Goal: Task Accomplishment & Management: Use online tool/utility

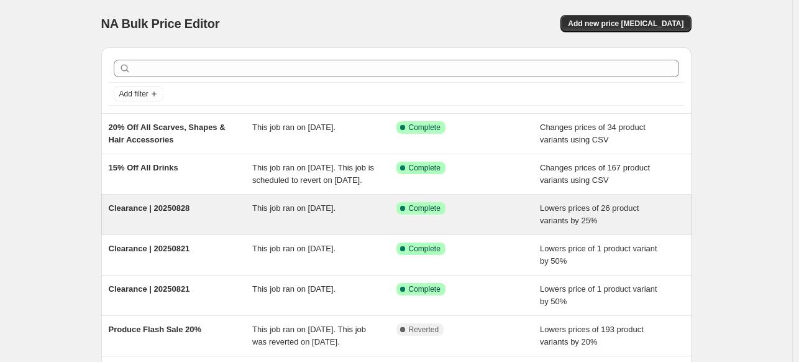
click at [172, 213] on span "Clearance | 20250828" at bounding box center [149, 207] width 81 height 9
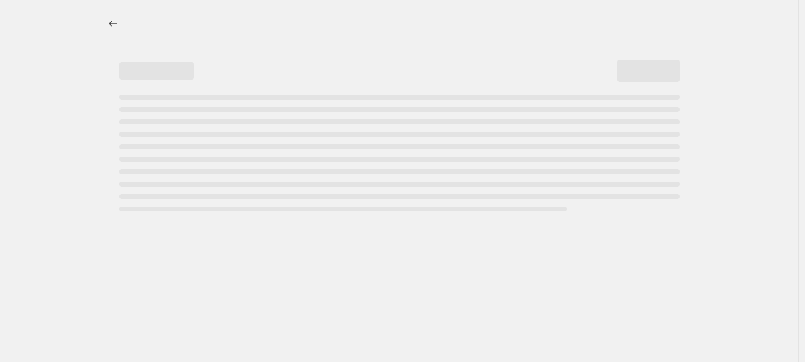
select select "percentage"
select select "tag"
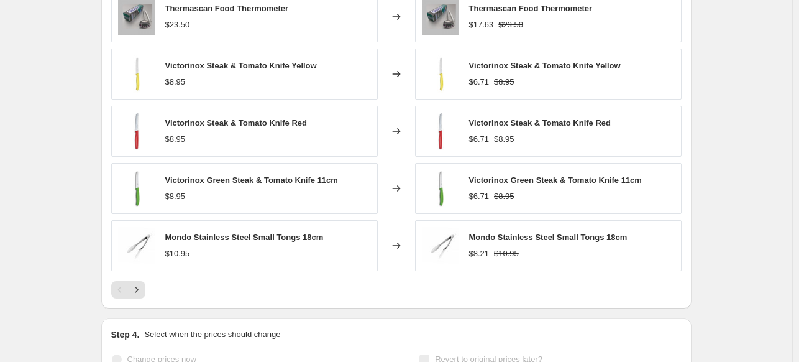
scroll to position [1096, 0]
click at [143, 288] on icon "Next" at bounding box center [137, 289] width 12 height 12
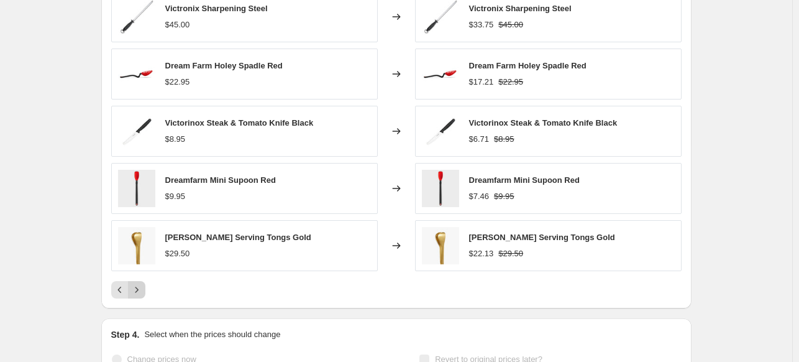
click at [139, 288] on icon "Next" at bounding box center [137, 289] width 12 height 12
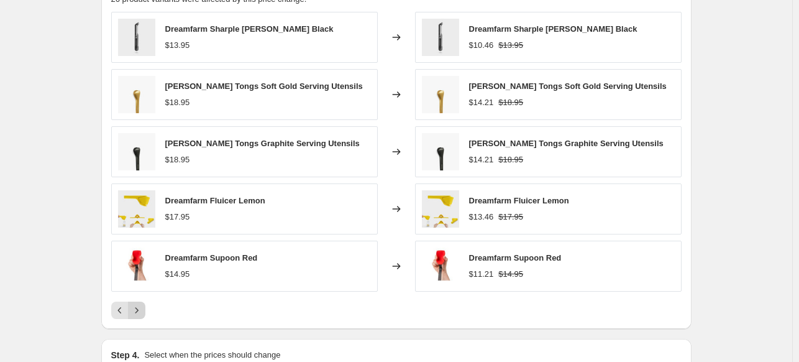
scroll to position [1074, 0]
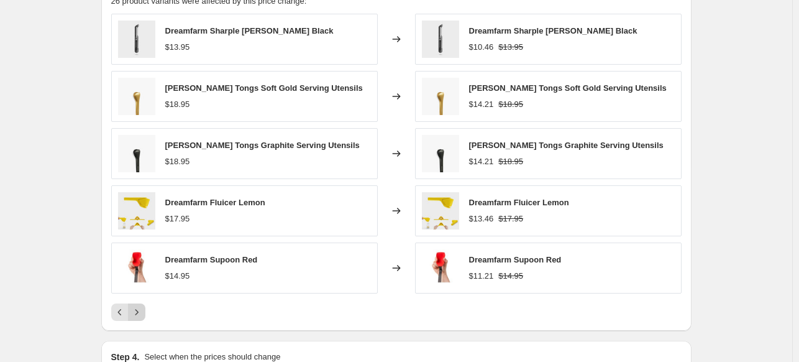
click at [137, 318] on button "Next" at bounding box center [136, 311] width 17 height 17
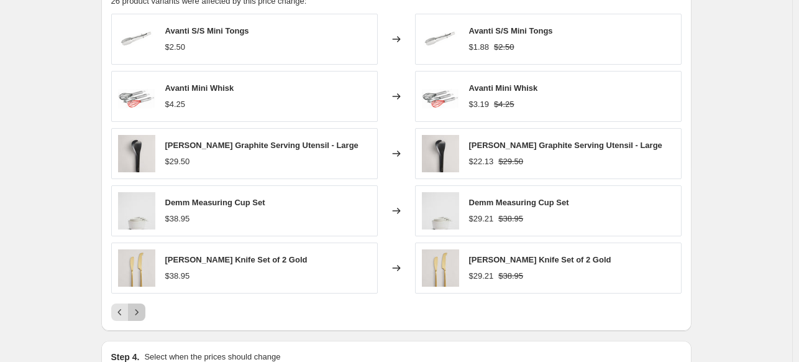
click at [137, 313] on icon "Next" at bounding box center [137, 312] width 12 height 12
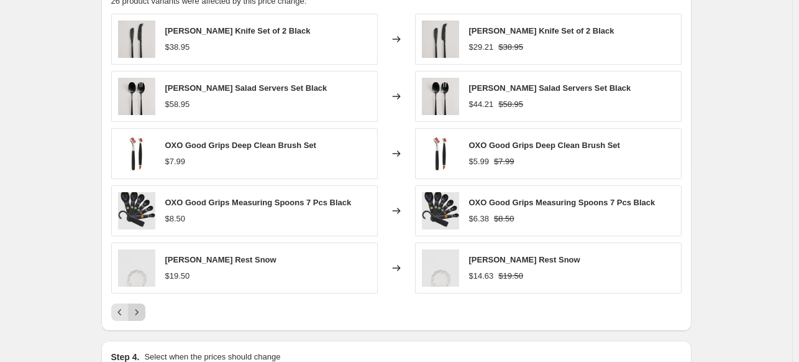
click at [140, 314] on icon "Next" at bounding box center [137, 312] width 12 height 12
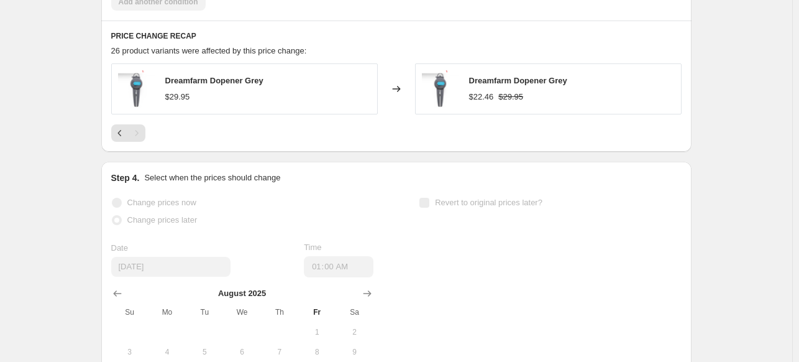
scroll to position [1029, 0]
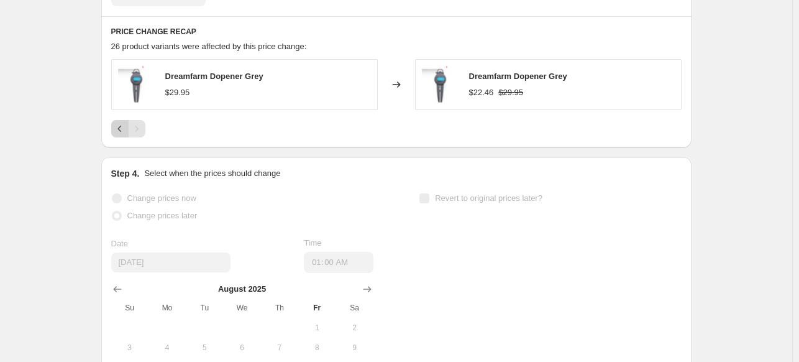
click at [116, 122] on button "Previous" at bounding box center [119, 128] width 17 height 17
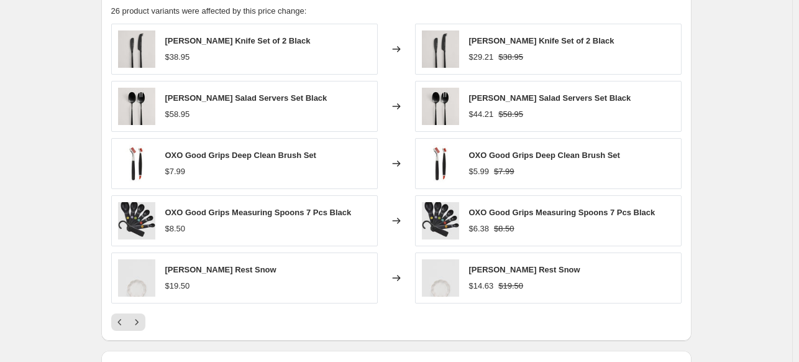
scroll to position [1065, 0]
click at [119, 321] on icon "Previous" at bounding box center [120, 320] width 12 height 12
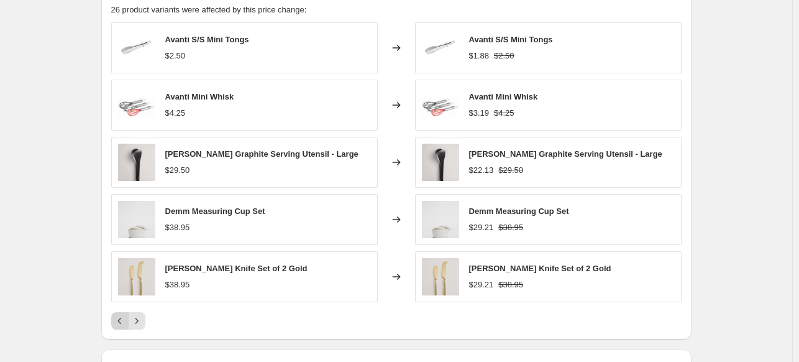
click at [124, 319] on icon "Previous" at bounding box center [120, 320] width 12 height 12
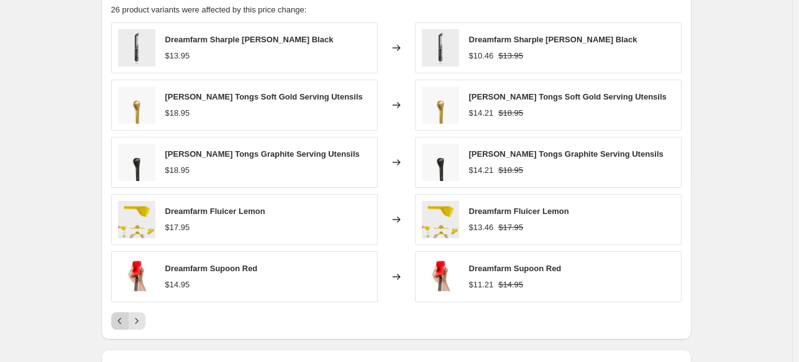
click at [121, 321] on icon "Previous" at bounding box center [120, 320] width 12 height 12
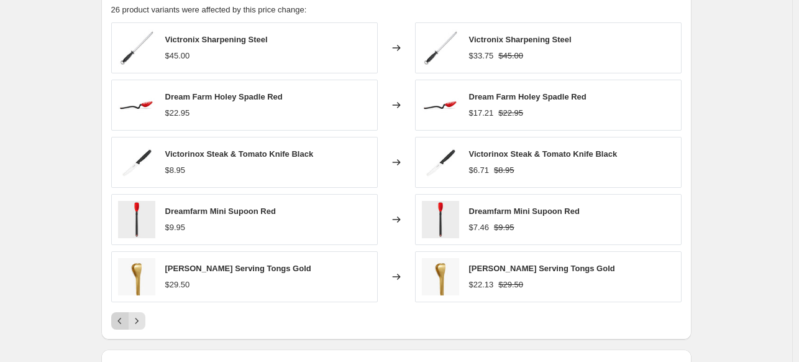
click at [124, 318] on icon "Previous" at bounding box center [120, 320] width 12 height 12
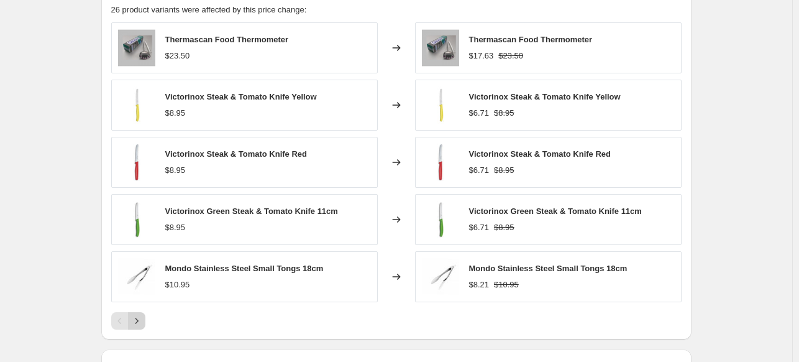
click at [137, 325] on icon "Next" at bounding box center [137, 320] width 12 height 12
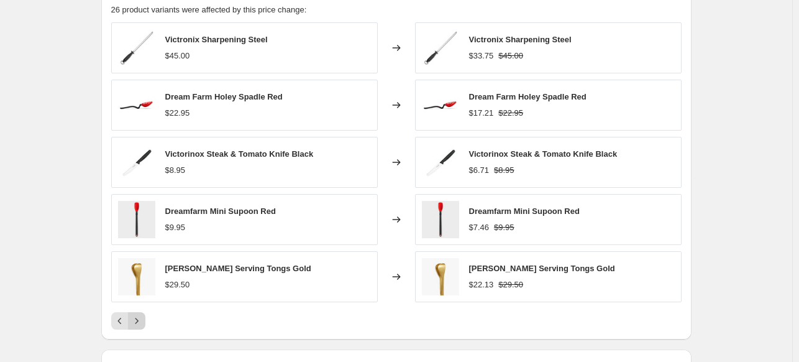
click at [139, 323] on icon "Next" at bounding box center [137, 320] width 12 height 12
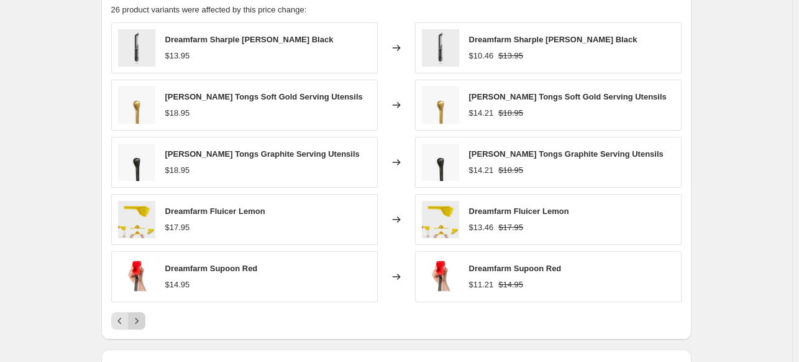
click at [142, 316] on icon "Next" at bounding box center [137, 320] width 12 height 12
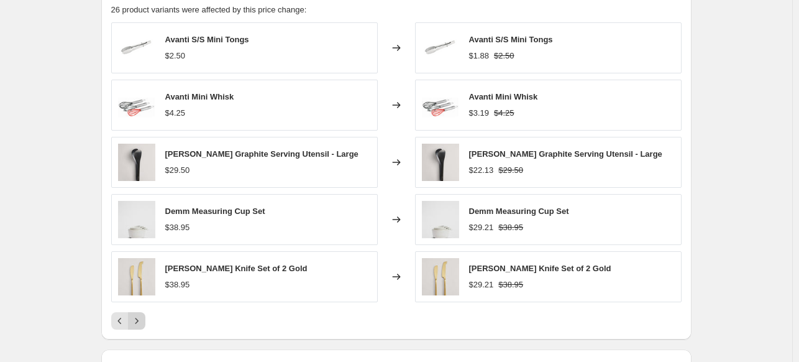
click at [142, 316] on icon "Next" at bounding box center [137, 320] width 12 height 12
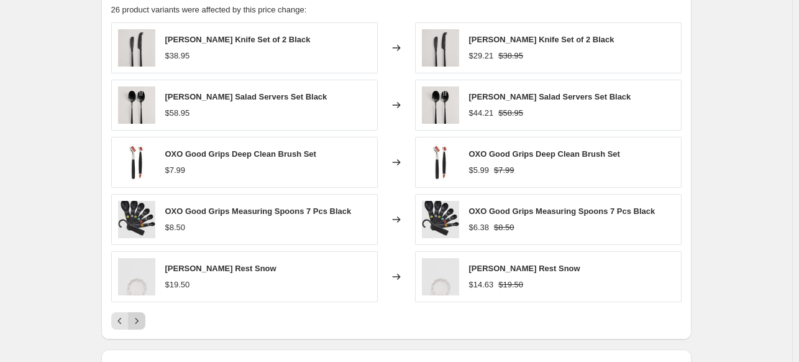
click at [134, 322] on icon "Next" at bounding box center [137, 320] width 12 height 12
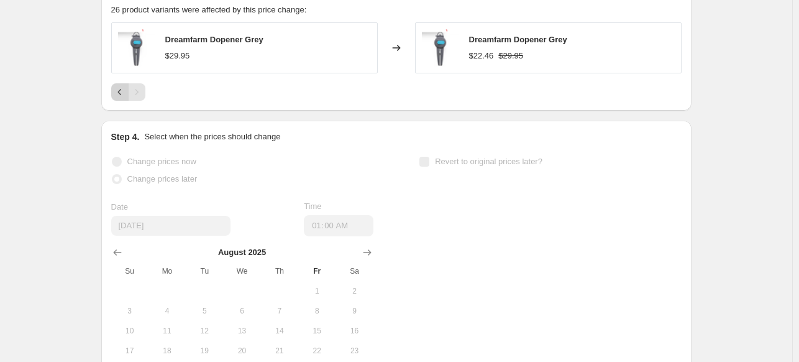
click at [115, 96] on button "Previous" at bounding box center [119, 91] width 17 height 17
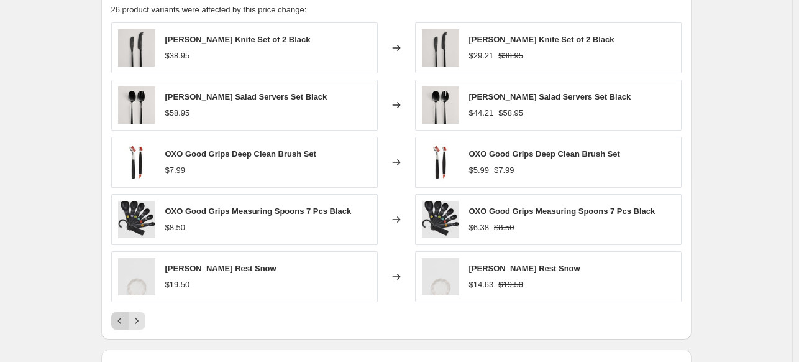
click at [121, 323] on icon "Previous" at bounding box center [120, 320] width 12 height 12
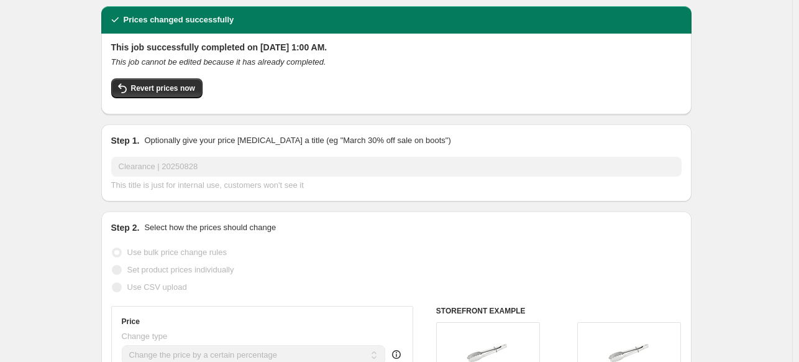
scroll to position [0, 0]
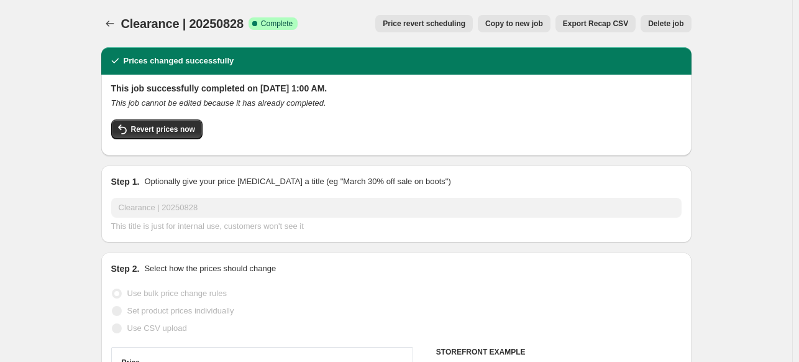
click at [541, 27] on span "Copy to new job" at bounding box center [514, 24] width 58 height 10
select select "percentage"
select select "tag"
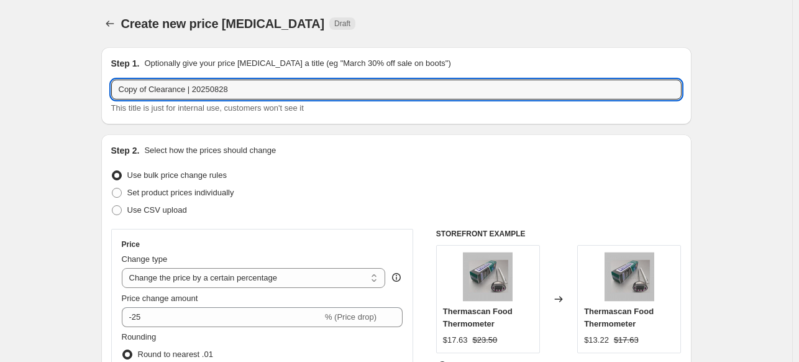
drag, startPoint x: 150, startPoint y: 91, endPoint x: -80, endPoint y: 106, distance: 231.1
click at [0, 106] on html "Home Settings Plans Skip to content Create new price [MEDICAL_DATA]. This page …" at bounding box center [399, 181] width 799 height 362
click at [213, 96] on input "Clearance | 20250828" at bounding box center [396, 90] width 571 height 20
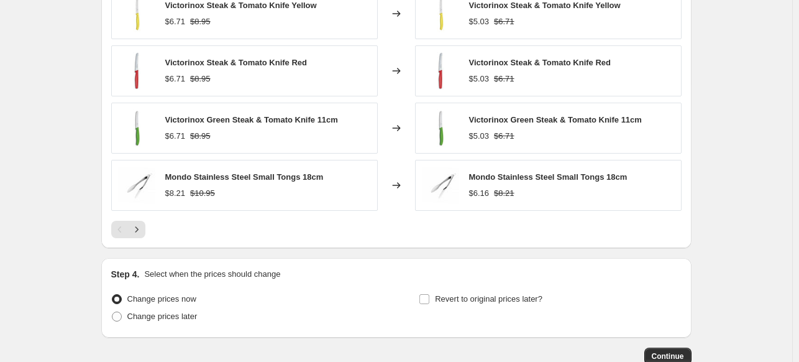
scroll to position [1116, 0]
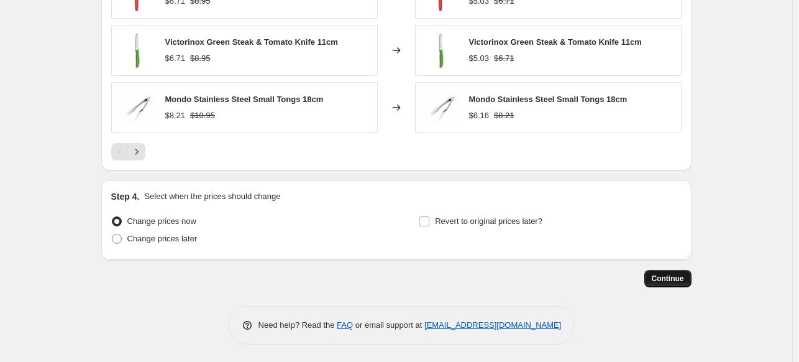
type input "Clearance | 20250828_2"
click at [655, 279] on button "Continue" at bounding box center [668, 278] width 47 height 17
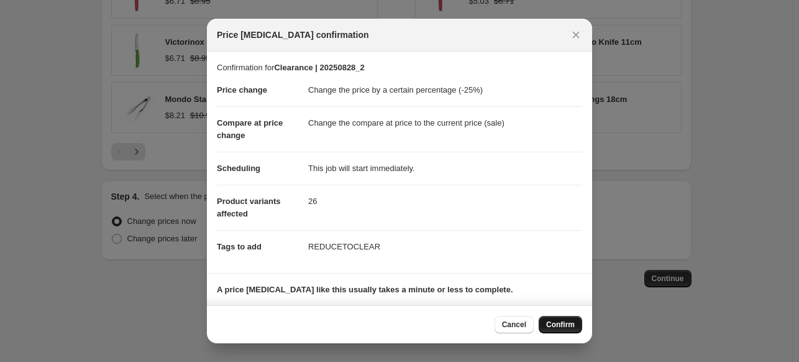
click at [553, 317] on button "Confirm" at bounding box center [561, 324] width 44 height 17
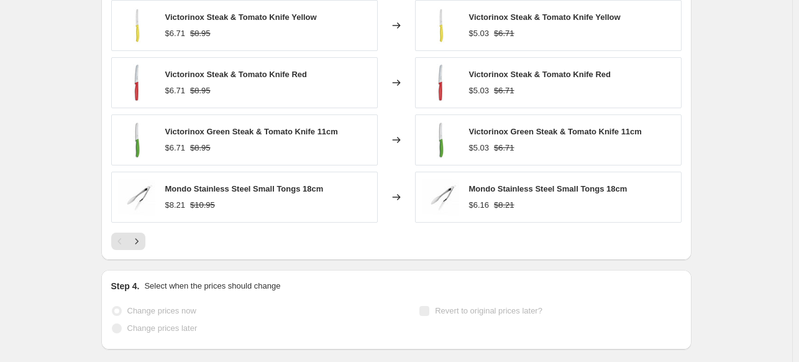
scroll to position [1149, 0]
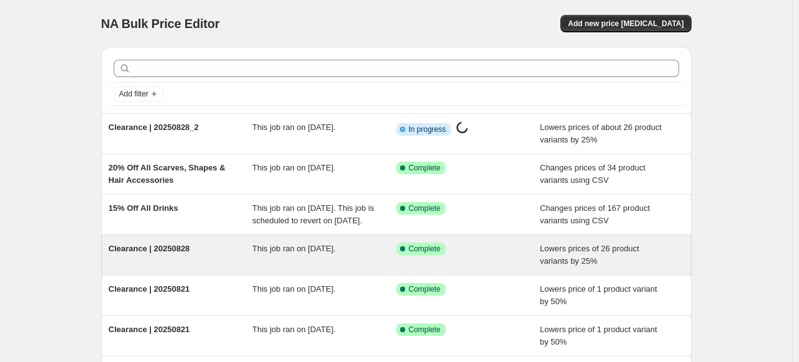
click at [189, 267] on div "Clearance | 20250828" at bounding box center [181, 254] width 144 height 25
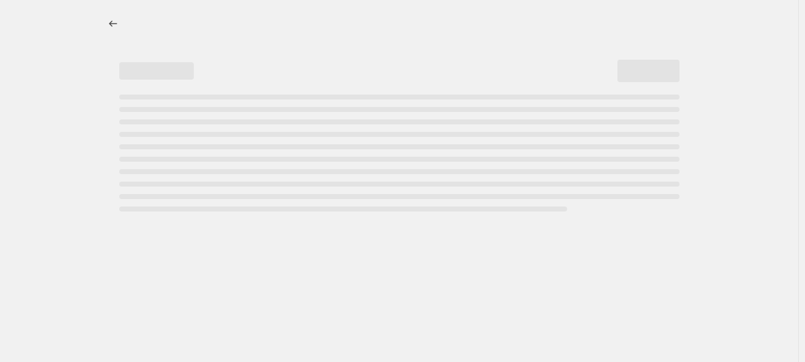
select select "percentage"
select select "tag"
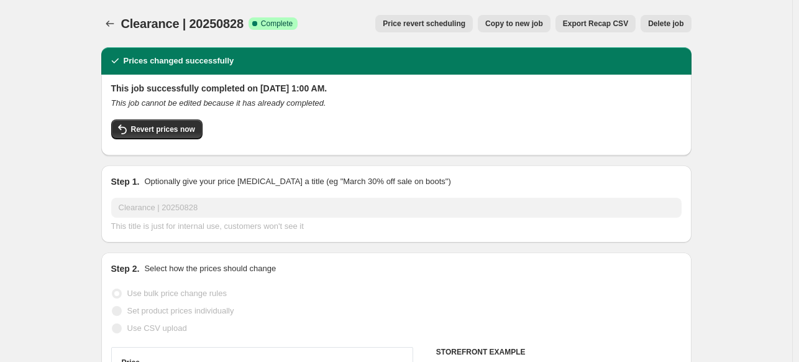
click at [666, 18] on button "Delete job" at bounding box center [666, 23] width 50 height 17
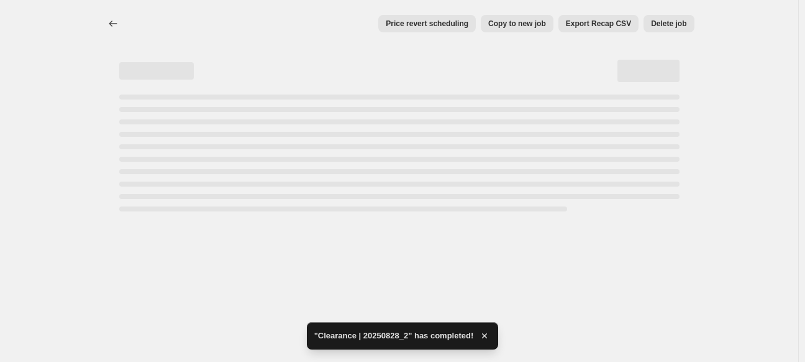
select select "percentage"
select select "tag"
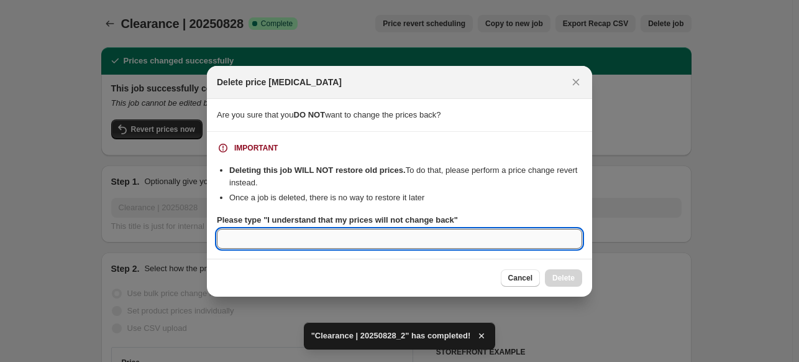
click at [386, 236] on input "Please type "I understand that my prices will not change back"" at bounding box center [399, 239] width 365 height 20
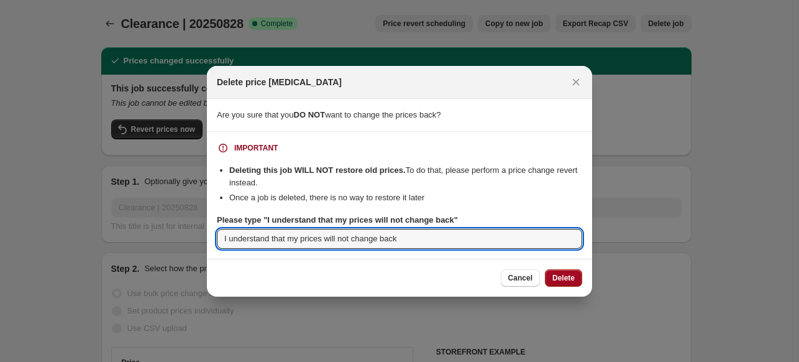
type input "I understand that my prices will not change back"
click at [566, 280] on span "Delete" at bounding box center [564, 278] width 22 height 10
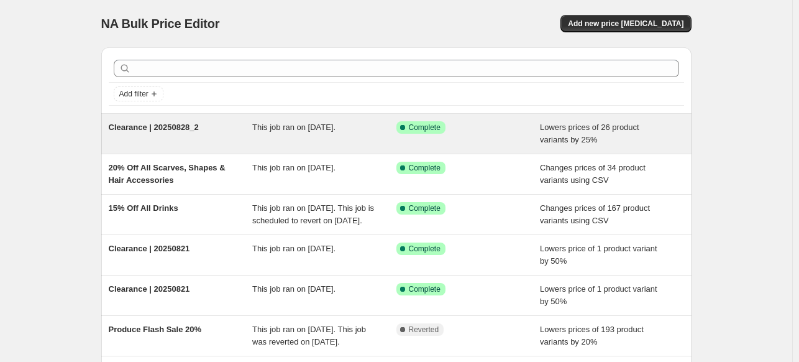
click at [172, 135] on div "Clearance | 20250828_2" at bounding box center [181, 133] width 144 height 25
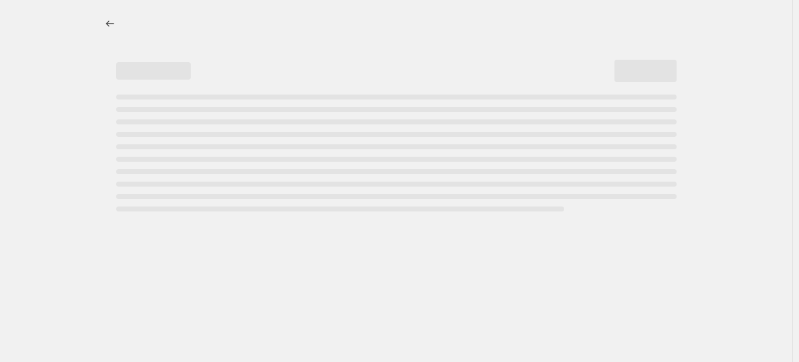
select select "percentage"
select select "tag"
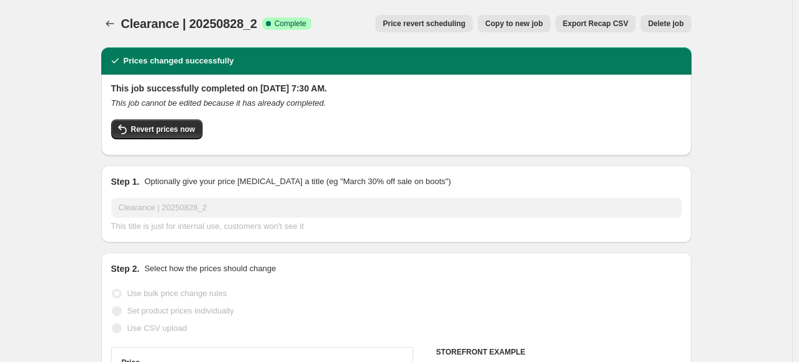
click at [665, 22] on span "Delete job" at bounding box center [665, 24] width 35 height 10
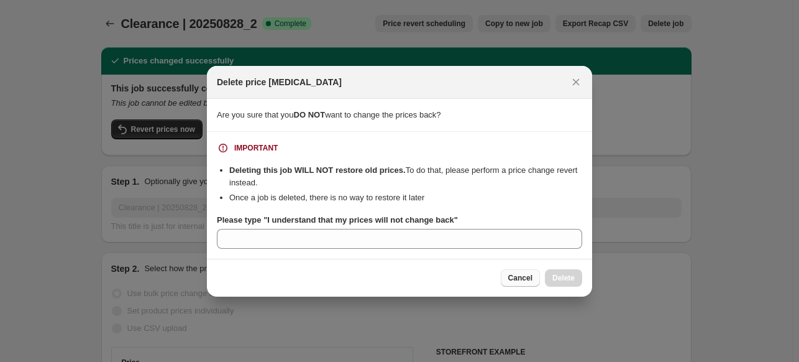
click at [530, 280] on span "Cancel" at bounding box center [520, 278] width 24 height 10
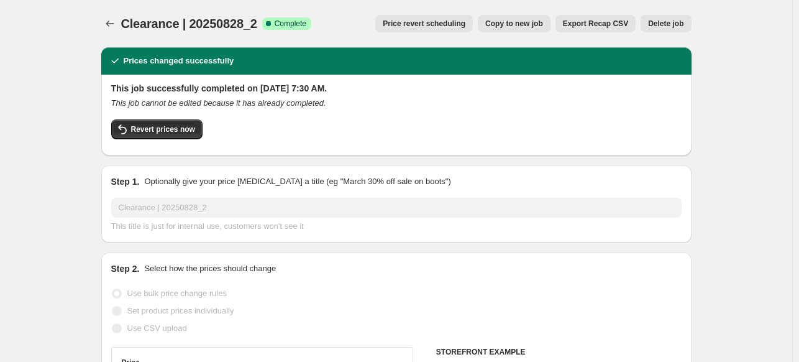
click at [519, 25] on span "Copy to new job" at bounding box center [514, 24] width 58 height 10
select select "percentage"
select select "tag"
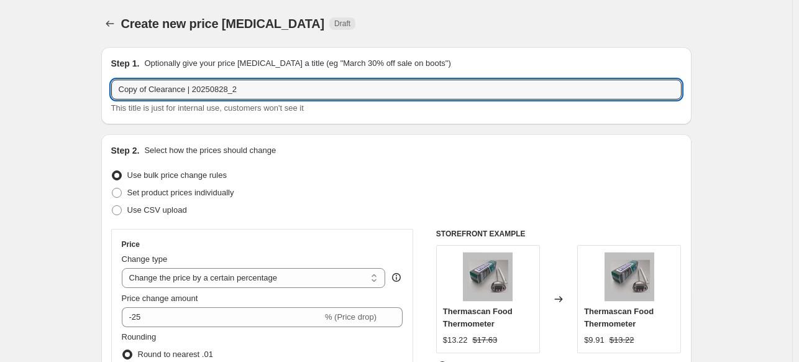
drag, startPoint x: 152, startPoint y: 92, endPoint x: -32, endPoint y: 56, distance: 186.9
click at [0, 56] on html "Home Settings Plans Skip to content Create new price [MEDICAL_DATA]. This page …" at bounding box center [399, 181] width 799 height 362
type input "Clearance | 20250828_2"
click at [109, 24] on icon "Price change jobs" at bounding box center [110, 24] width 8 height 6
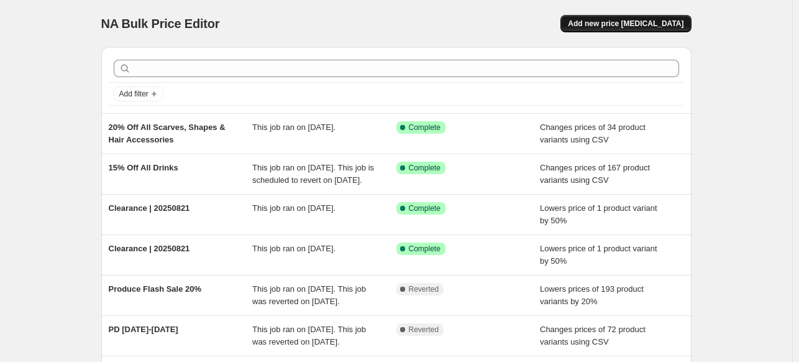
click at [656, 23] on span "Add new price [MEDICAL_DATA]" at bounding box center [626, 24] width 116 height 10
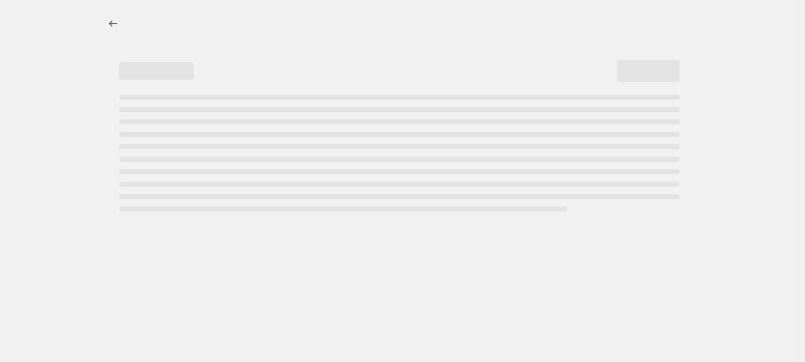
select select "percentage"
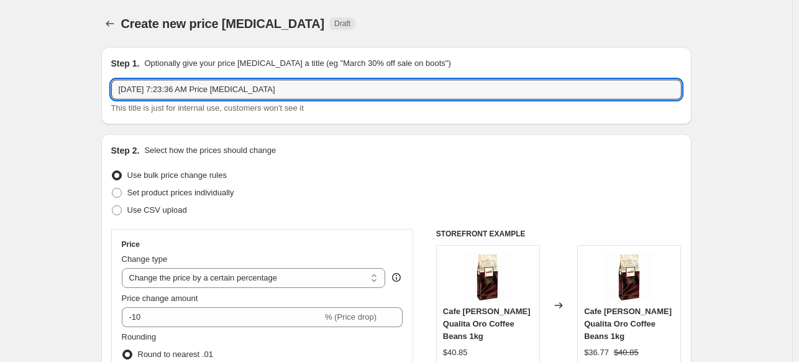
drag, startPoint x: 288, startPoint y: 89, endPoint x: -149, endPoint y: 106, distance: 437.3
click at [0, 106] on html "Home Settings Plans Skip to content Create new price [MEDICAL_DATA]. This page …" at bounding box center [399, 181] width 799 height 362
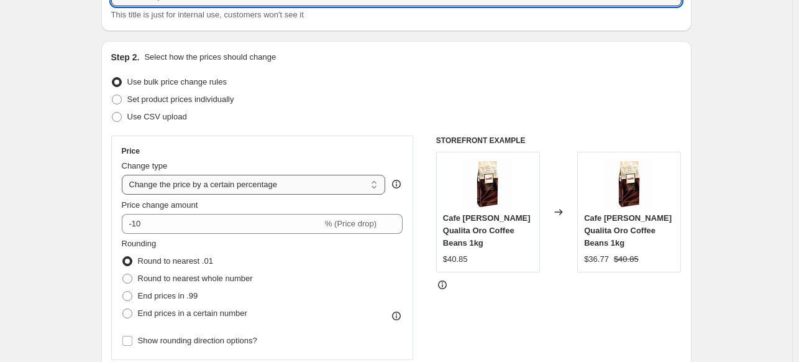
scroll to position [94, 0]
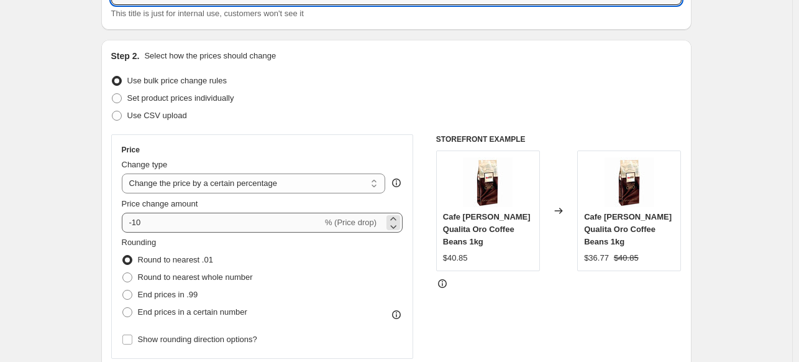
type input "Clearance | 20250829"
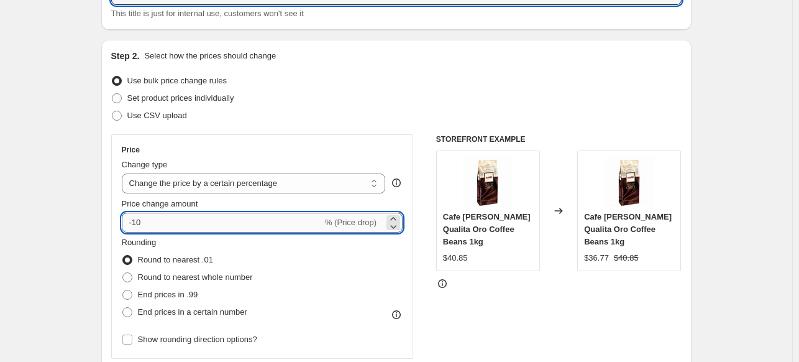
click at [169, 219] on input "-10" at bounding box center [222, 223] width 201 height 20
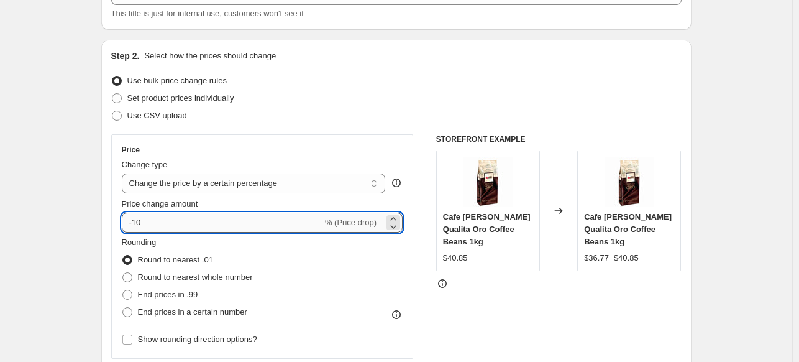
type input "-1"
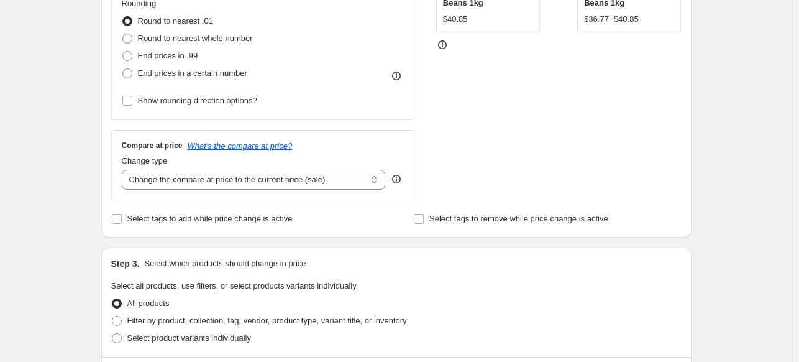
scroll to position [335, 0]
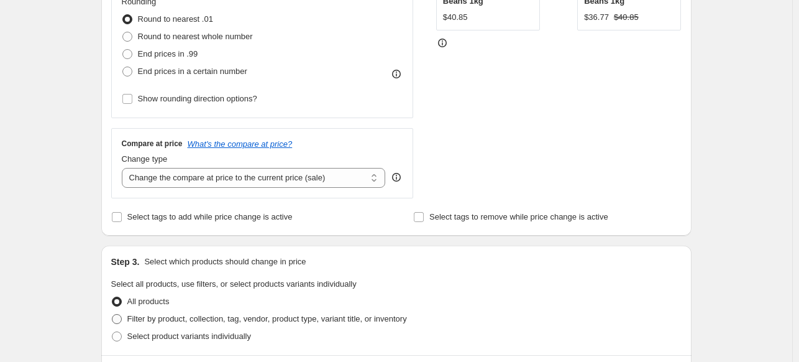
type input "-25"
click at [163, 323] on span "Filter by product, collection, tag, vendor, product type, variant title, or inv…" at bounding box center [267, 318] width 280 height 9
click at [112, 314] on input "Filter by product, collection, tag, vendor, product type, variant title, or inv…" at bounding box center [112, 314] width 1 height 1
radio input "true"
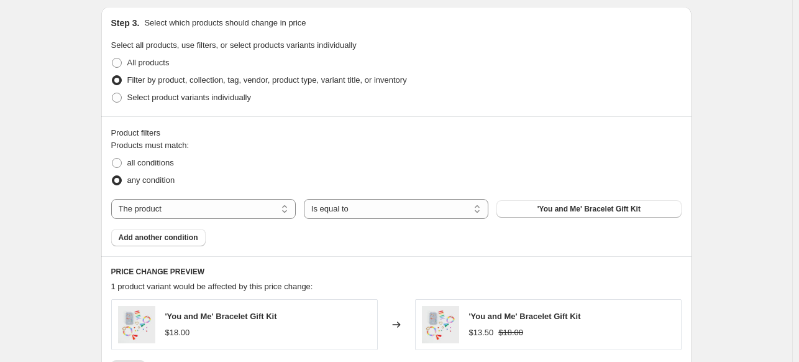
scroll to position [457, 0]
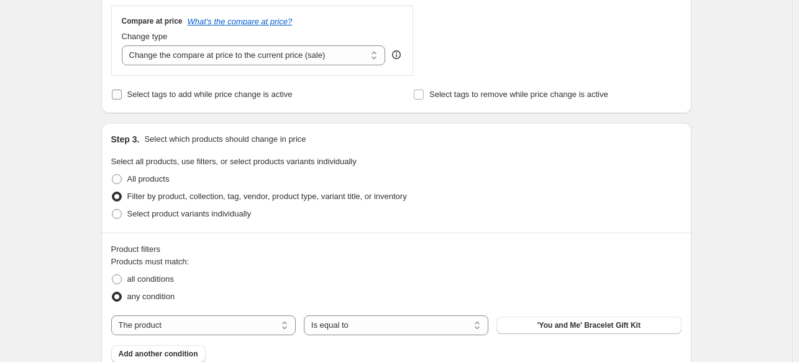
click at [206, 94] on span "Select tags to add while price change is active" at bounding box center [209, 93] width 165 height 9
click at [122, 94] on input "Select tags to add while price change is active" at bounding box center [117, 94] width 10 height 10
checkbox input "true"
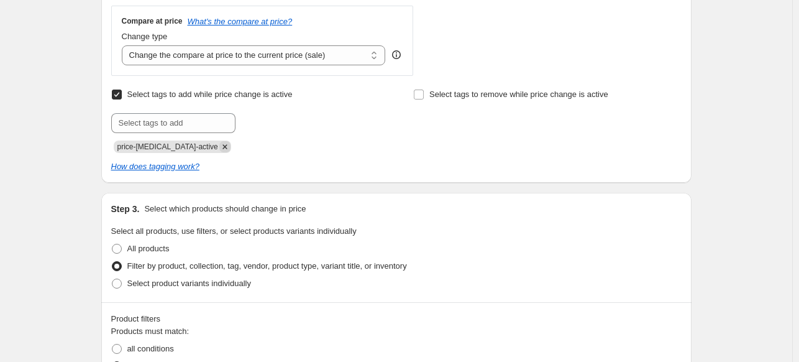
click at [223, 147] on icon "Remove price-change-job-active" at bounding box center [225, 146] width 4 height 4
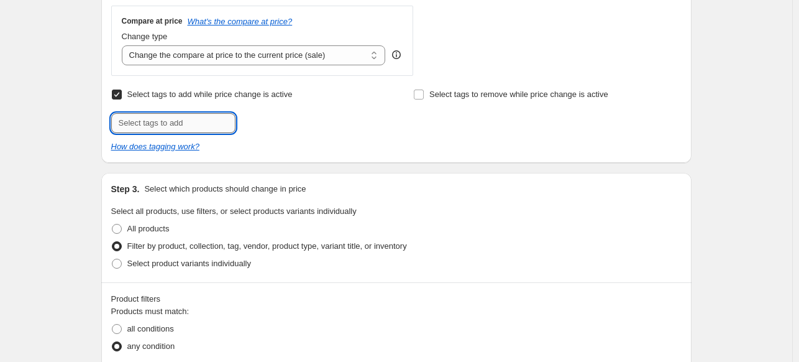
click at [187, 119] on input "text" at bounding box center [173, 123] width 124 height 20
type input "r"
type input "REDUCETOCLEAR"
click at [270, 124] on span "REDUCETOCLEA..." at bounding box center [296, 121] width 68 height 9
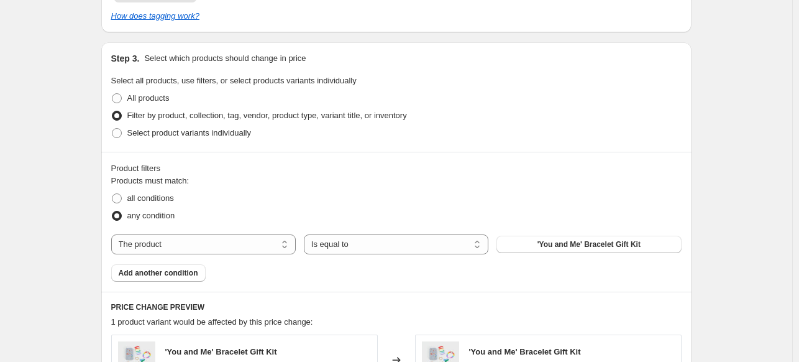
scroll to position [609, 0]
click at [232, 241] on select "The product The product's collection The product's tag The product's vendor The…" at bounding box center [203, 243] width 185 height 20
select select "tag"
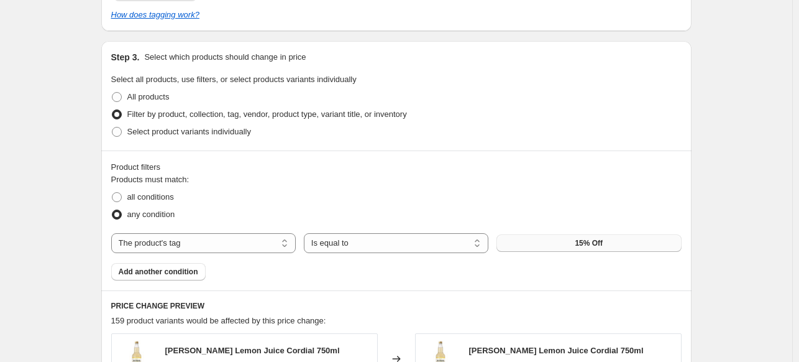
click at [544, 246] on button "15% Off" at bounding box center [589, 242] width 185 height 17
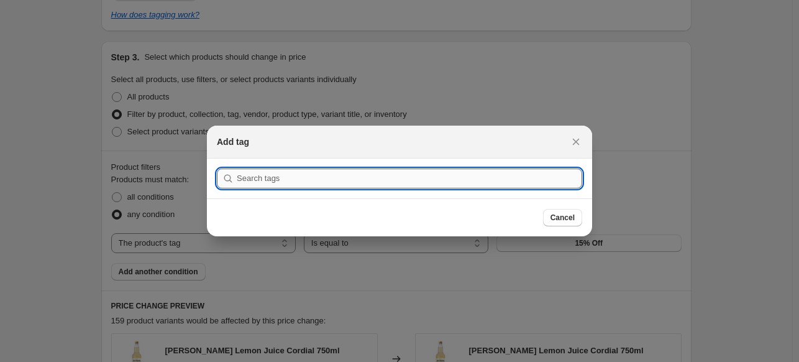
click at [241, 186] on input ":rgv:" at bounding box center [410, 178] width 346 height 20
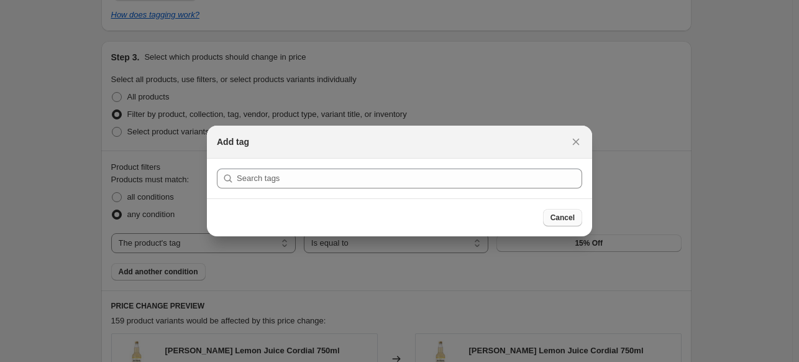
click at [564, 216] on span "Cancel" at bounding box center [563, 218] width 24 height 10
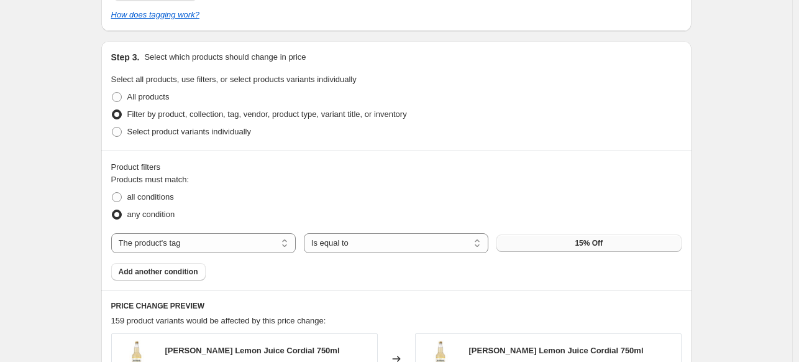
click at [532, 243] on button "15% Off" at bounding box center [589, 242] width 185 height 17
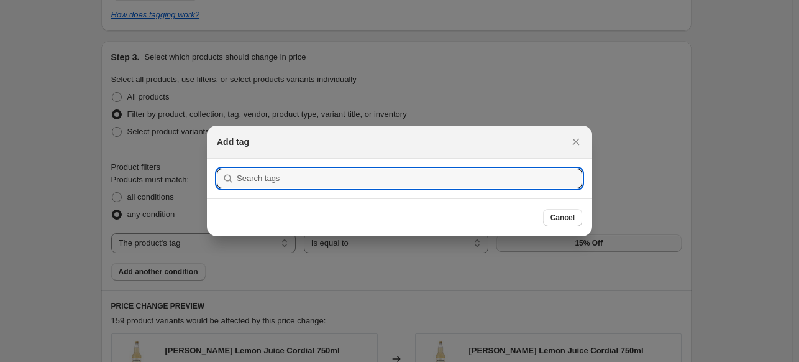
scroll to position [0, 0]
type input "K"
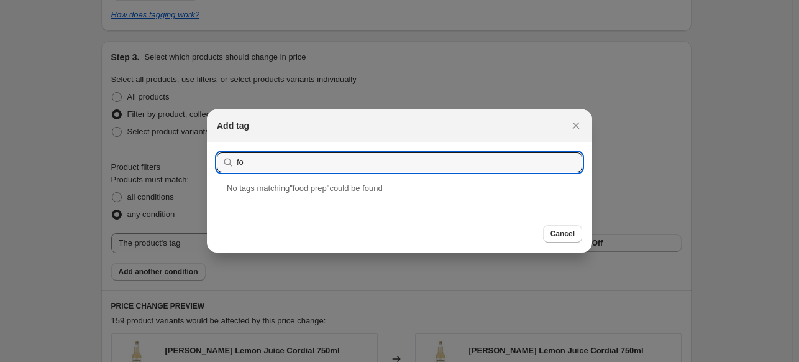
type input "f"
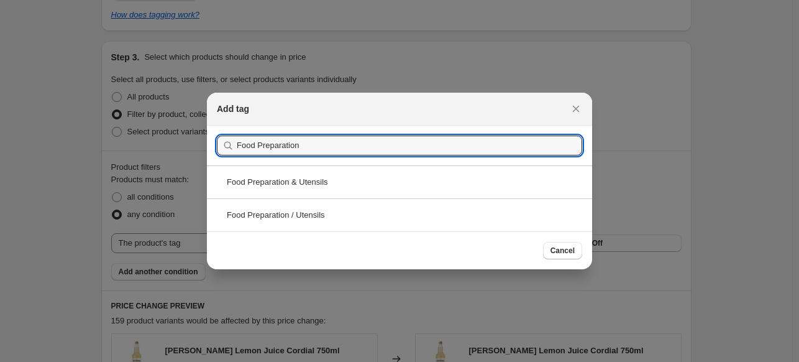
type input "Food Preparation"
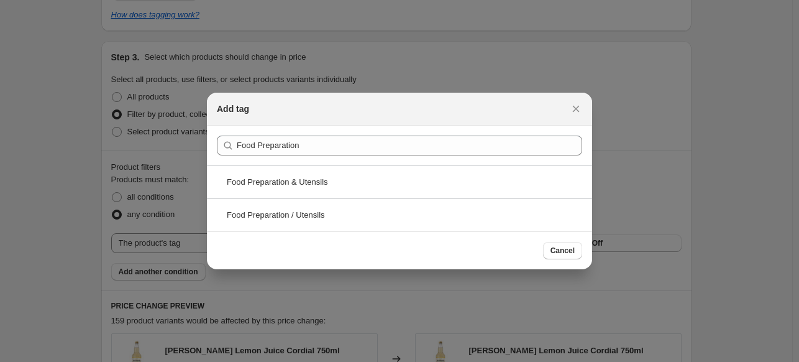
click at [339, 183] on div "Food Preparation & Utensils" at bounding box center [399, 181] width 385 height 33
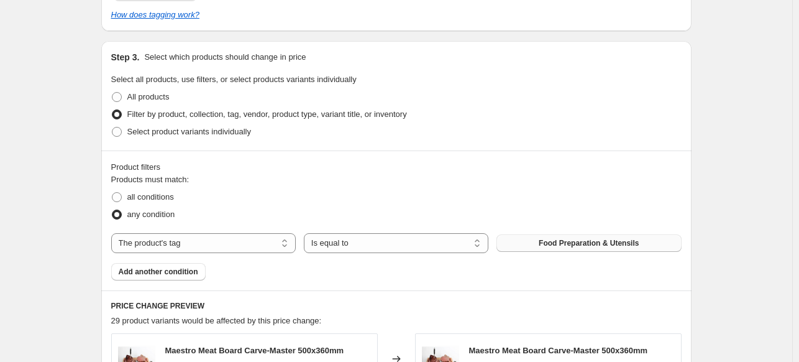
click at [565, 245] on span "Food Preparation & Utensils" at bounding box center [589, 243] width 100 height 10
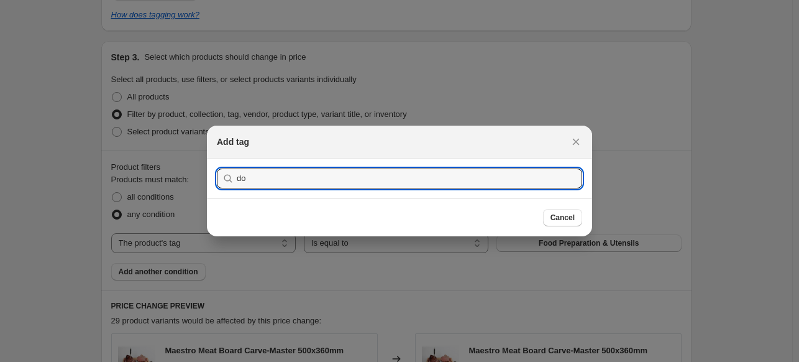
type input "d"
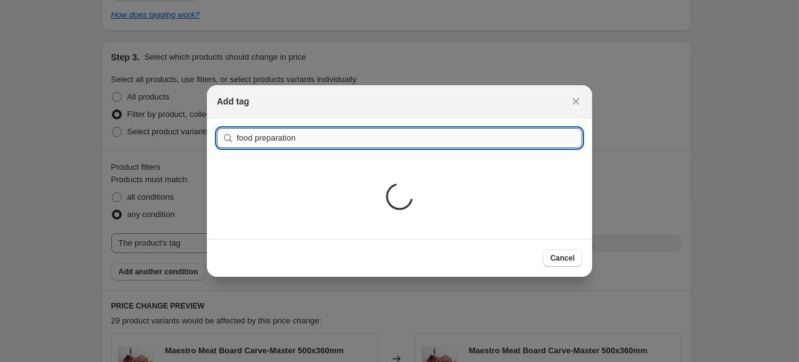
click at [257, 139] on input "food preparation" at bounding box center [410, 138] width 346 height 20
click at [239, 135] on input "food Preparation" at bounding box center [410, 138] width 346 height 20
click at [276, 144] on input "Food Preparation" at bounding box center [410, 138] width 346 height 20
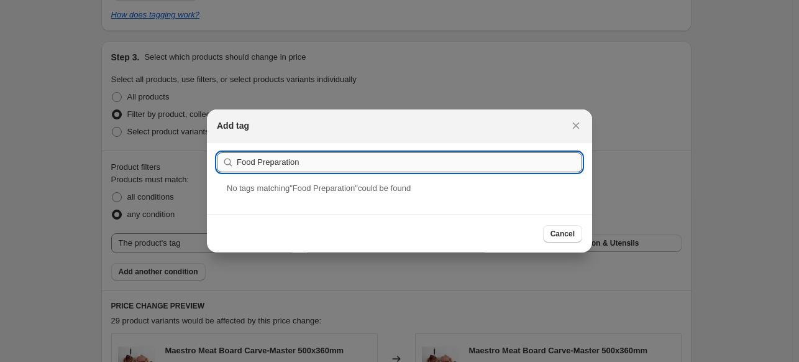
click at [280, 162] on input "Food Preparation" at bounding box center [410, 162] width 346 height 20
click at [367, 162] on input "Food Preparation" at bounding box center [410, 162] width 346 height 20
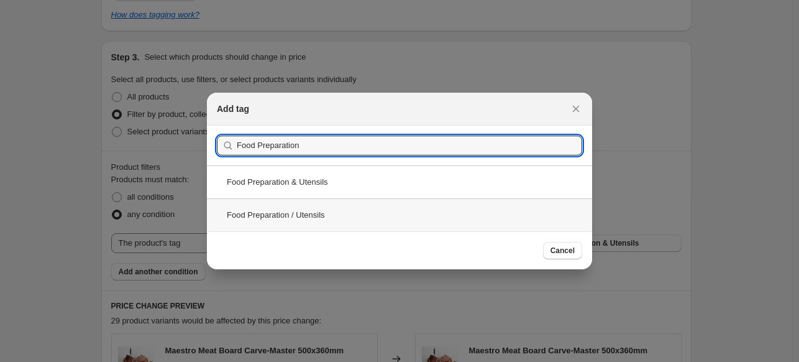
type input "Food Preparation"
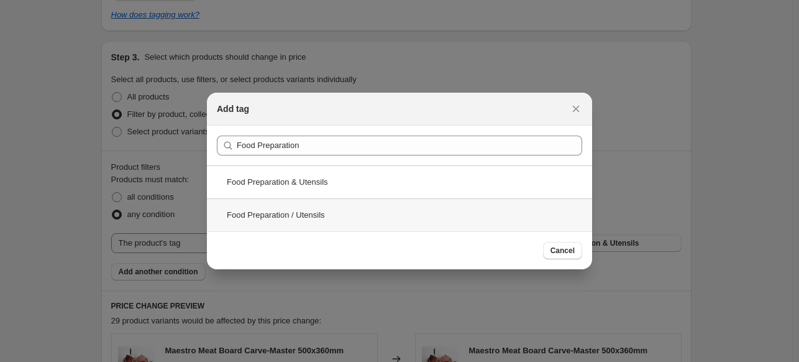
click at [300, 223] on div "Food Preparation / Utensils" at bounding box center [399, 214] width 385 height 33
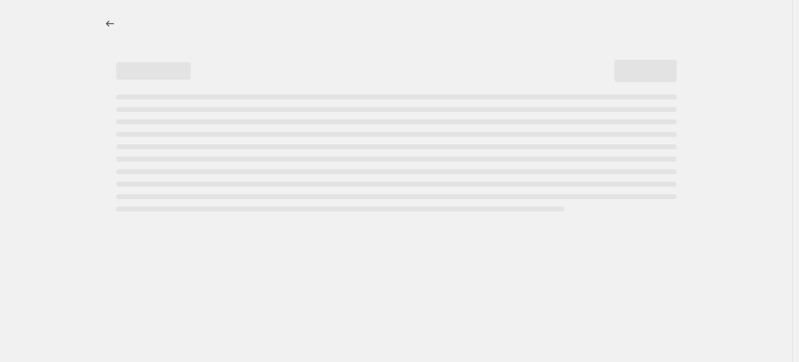
select select "percentage"
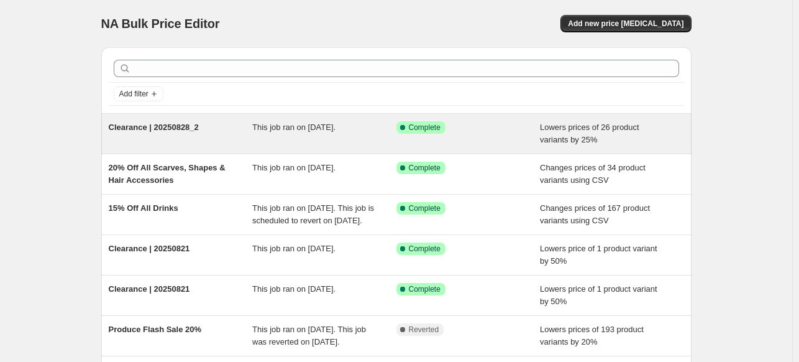
click at [213, 127] on div "Clearance | 20250828_2" at bounding box center [181, 133] width 144 height 25
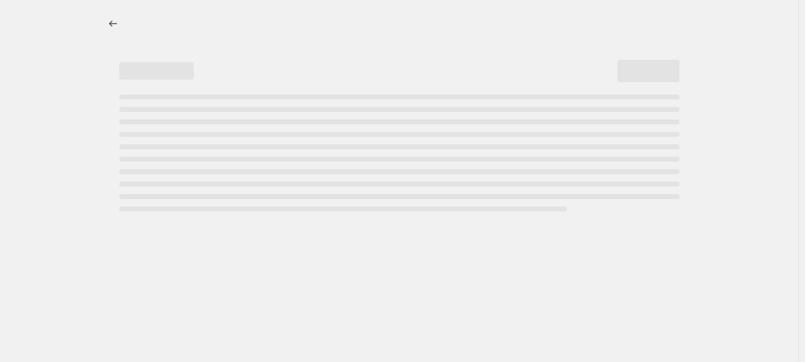
select select "percentage"
select select "tag"
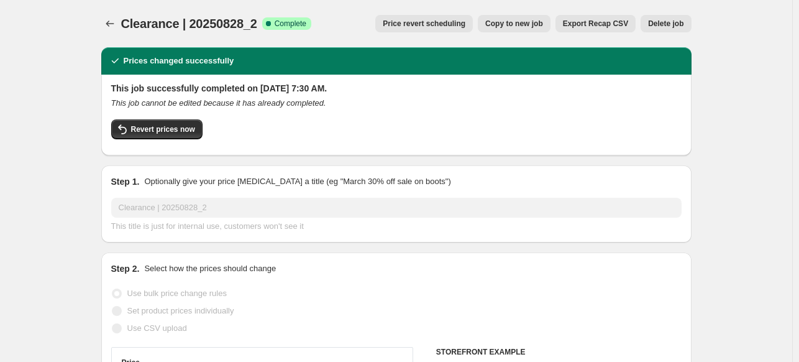
click at [654, 24] on span "Delete job" at bounding box center [665, 24] width 35 height 10
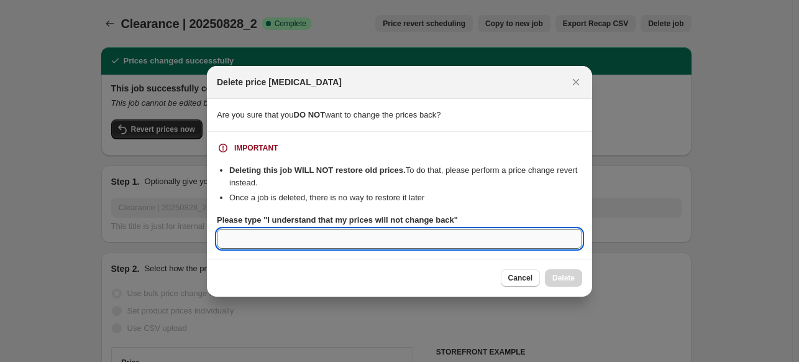
click at [246, 245] on input "Please type "I understand that my prices will not change back"" at bounding box center [399, 239] width 365 height 20
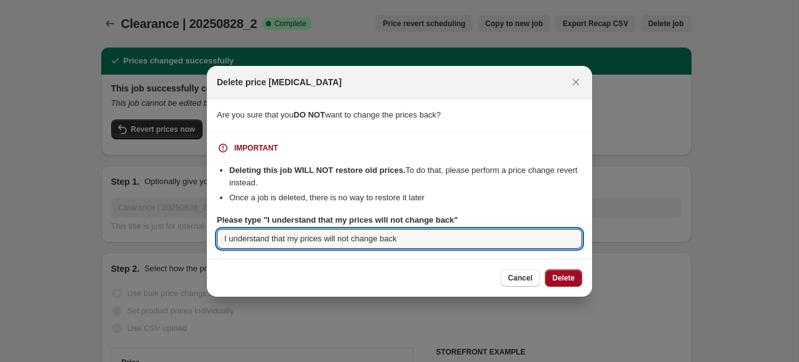
type input "I understand that my prices will not change back"
click at [556, 276] on span "Delete" at bounding box center [564, 278] width 22 height 10
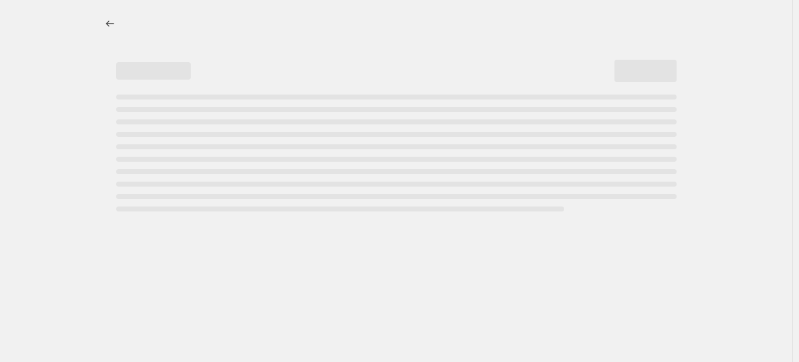
select select "percentage"
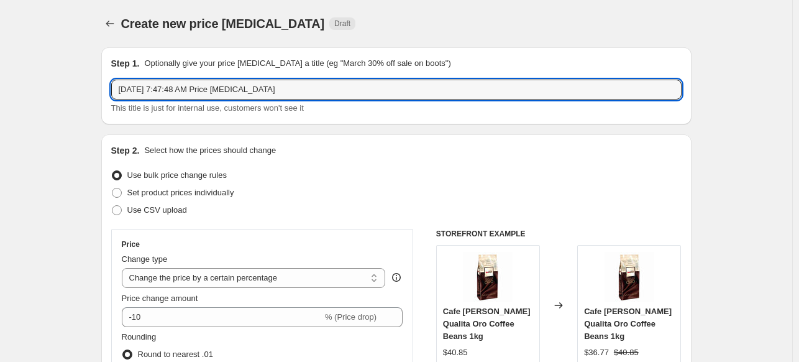
drag, startPoint x: 282, startPoint y: 89, endPoint x: -149, endPoint y: 88, distance: 431.3
click at [0, 88] on html "Home Settings Plans Skip to content Create new price [MEDICAL_DATA]. This page …" at bounding box center [399, 181] width 799 height 362
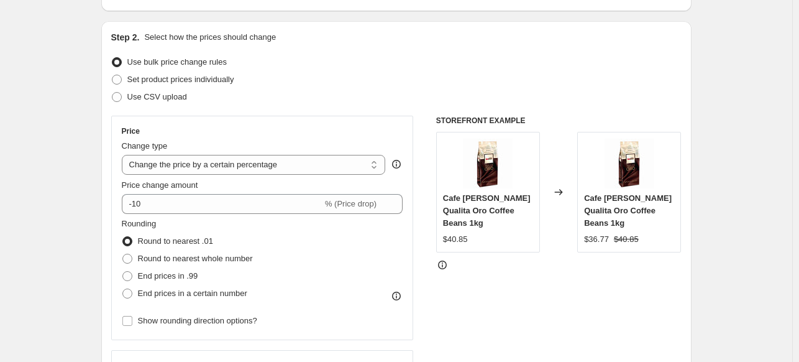
scroll to position [128, 0]
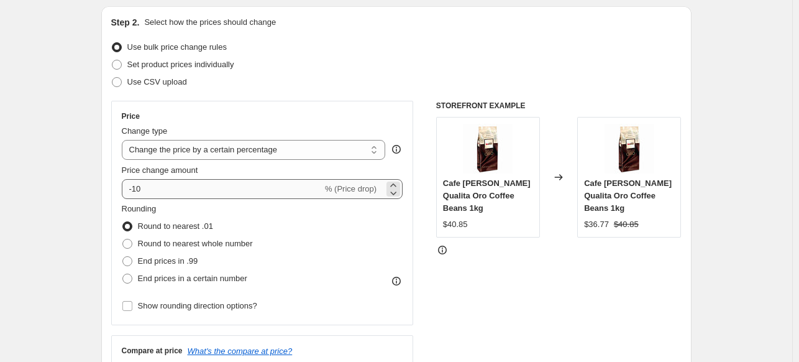
type input "Clearance | 20250829"
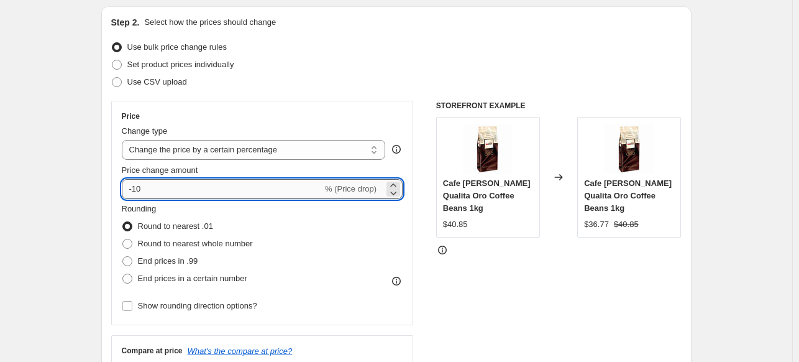
click at [164, 188] on input "-10" at bounding box center [222, 189] width 201 height 20
type input "-1"
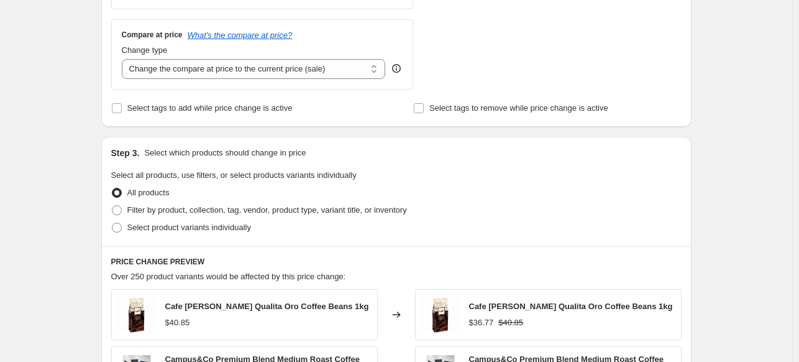
scroll to position [449, 0]
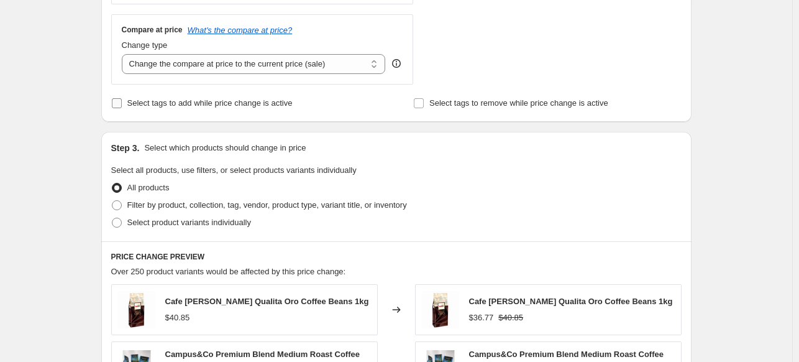
type input "-40"
click at [154, 109] on span "Select tags to add while price change is active" at bounding box center [209, 103] width 165 height 12
click at [122, 108] on input "Select tags to add while price change is active" at bounding box center [117, 103] width 10 height 10
checkbox input "true"
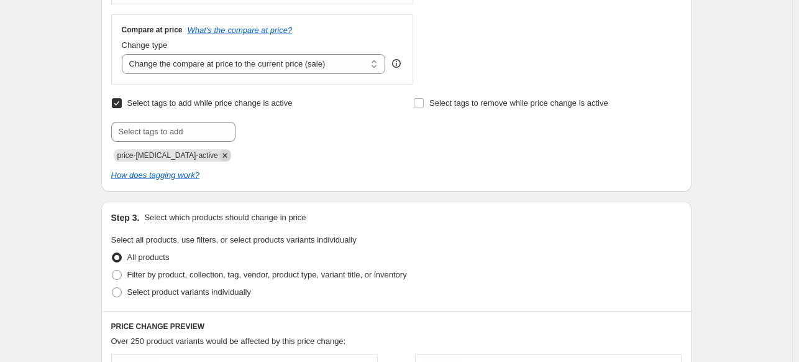
click at [219, 156] on icon "Remove price-change-job-active" at bounding box center [224, 155] width 11 height 11
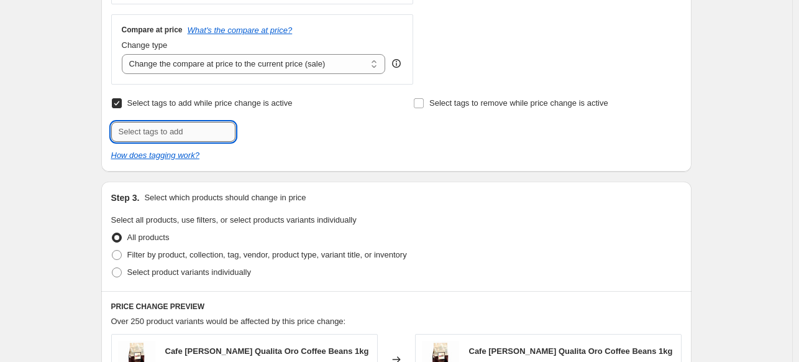
click at [191, 134] on input "text" at bounding box center [173, 132] width 124 height 20
type input "REDUCETOCLEAR"
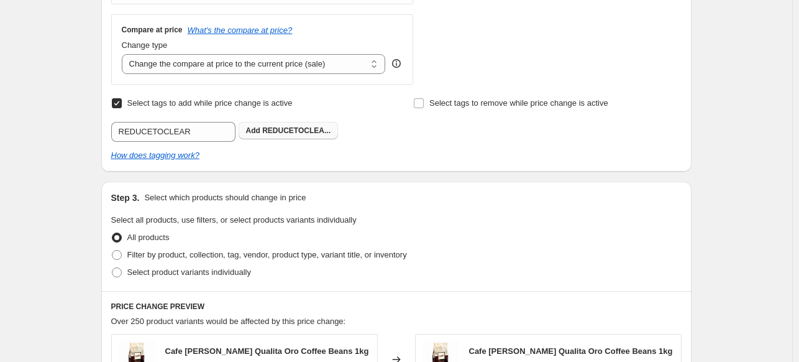
click at [299, 132] on span "REDUCETOCLEA..." at bounding box center [296, 130] width 68 height 9
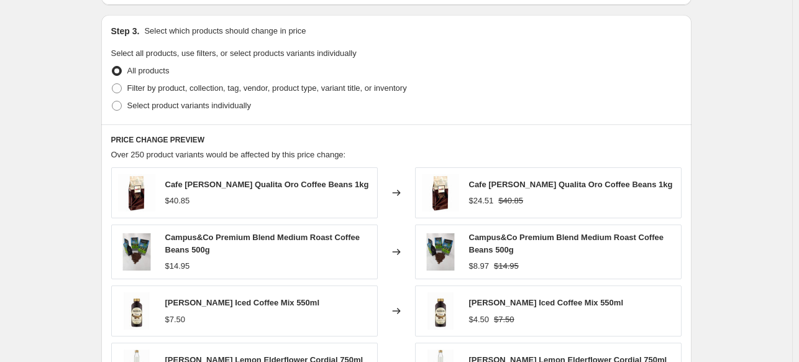
scroll to position [636, 0]
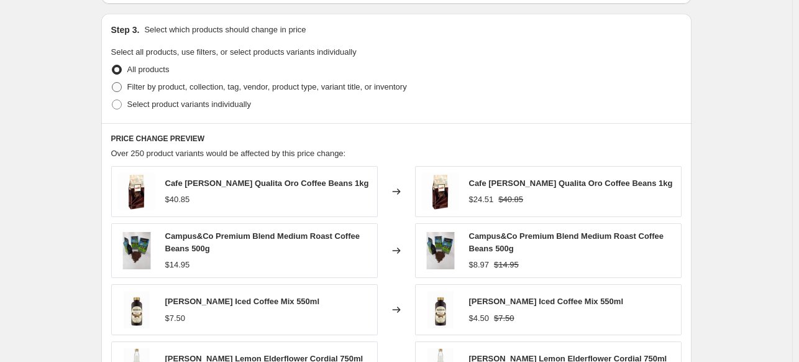
click at [236, 86] on span "Filter by product, collection, tag, vendor, product type, variant title, or inv…" at bounding box center [267, 86] width 280 height 9
click at [112, 83] on input "Filter by product, collection, tag, vendor, product type, variant title, or inv…" at bounding box center [112, 82] width 1 height 1
radio input "true"
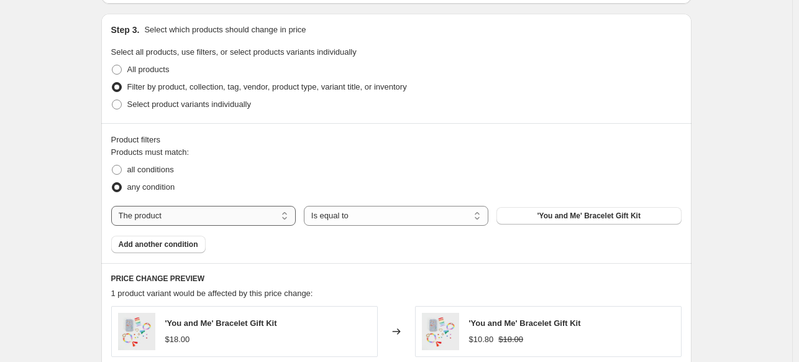
click at [244, 216] on select "The product The product's collection The product's tag The product's vendor The…" at bounding box center [203, 216] width 185 height 20
select select "tag"
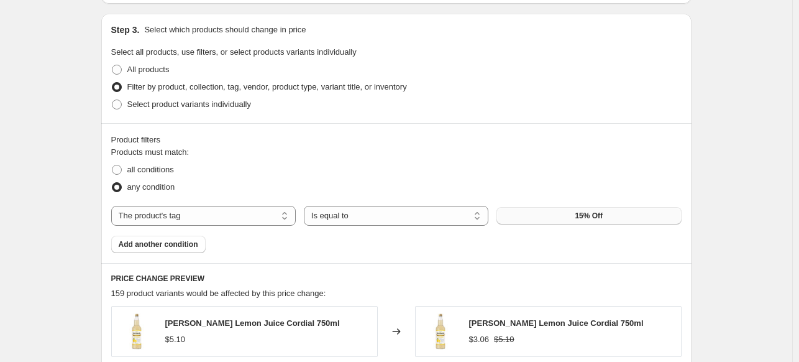
click at [549, 213] on button "15% Off" at bounding box center [589, 215] width 185 height 17
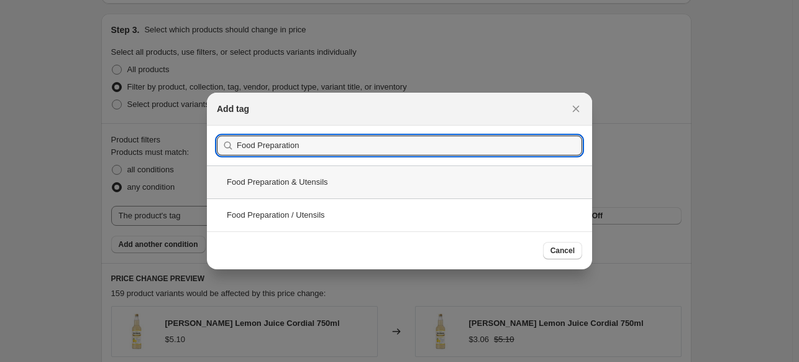
type input "Food Preparation"
click at [303, 188] on div "Food Preparation & Utensils" at bounding box center [399, 181] width 385 height 33
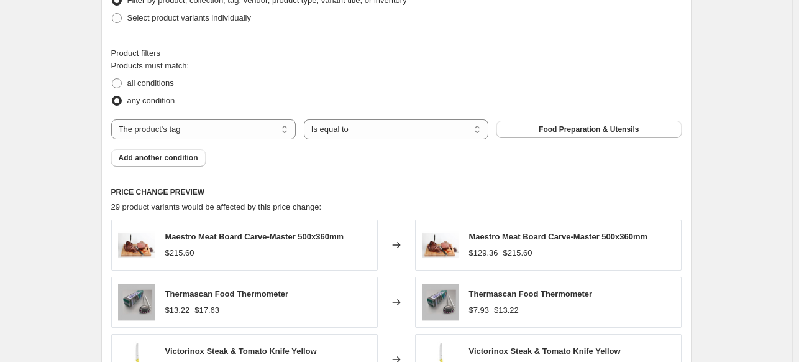
scroll to position [728, 0]
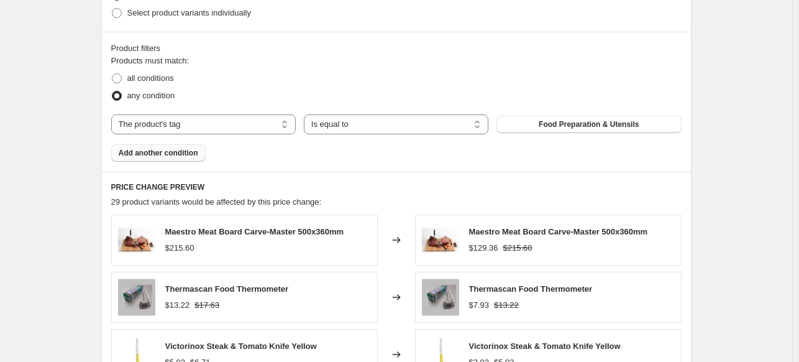
click at [165, 146] on button "Add another condition" at bounding box center [158, 152] width 94 height 17
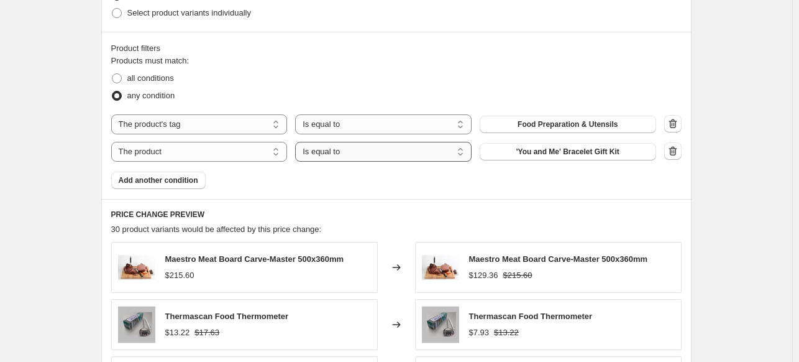
click at [312, 154] on select "Is equal to Is not equal to" at bounding box center [383, 152] width 177 height 20
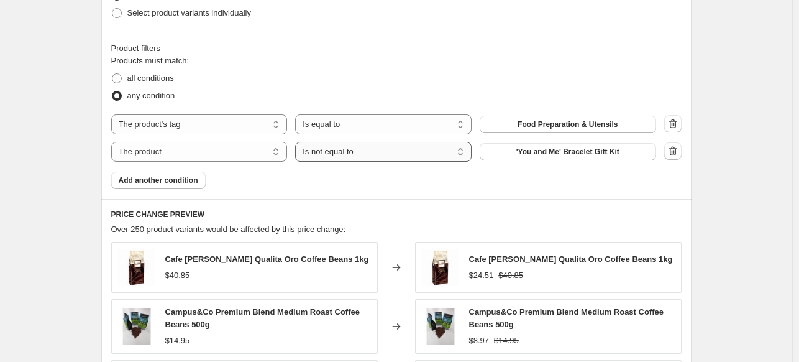
click at [331, 150] on select "Is equal to Is not equal to" at bounding box center [383, 152] width 177 height 20
select select "equal"
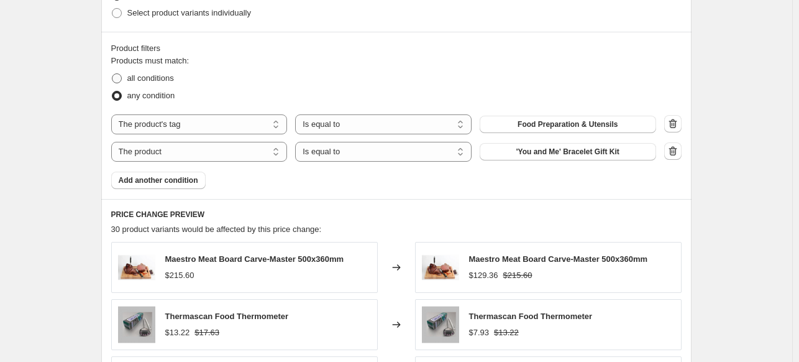
click at [120, 77] on span at bounding box center [117, 78] width 10 height 10
click at [112, 74] on input "all conditions" at bounding box center [112, 73] width 1 height 1
radio input "true"
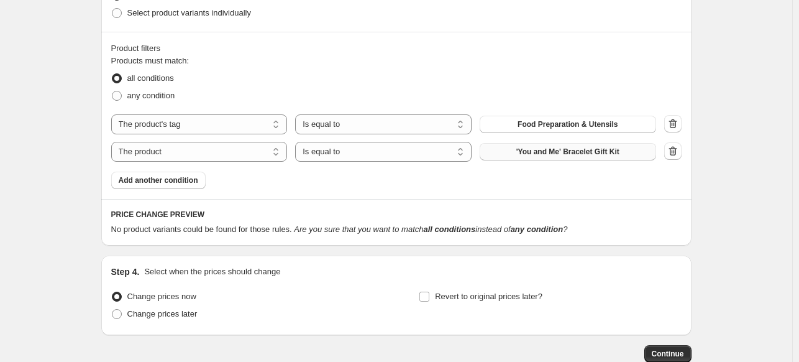
click at [527, 154] on span "'You and Me' Bracelet Gift Kit" at bounding box center [567, 152] width 103 height 10
click at [239, 149] on select "The product The product's collection The product's tag The product's vendor The…" at bounding box center [199, 152] width 177 height 20
select select "tag"
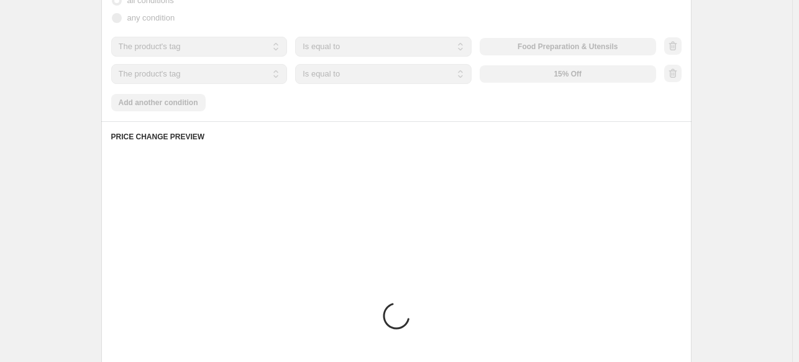
scroll to position [804, 0]
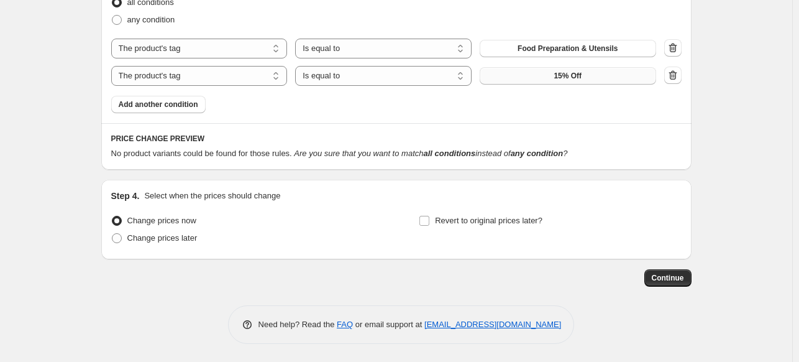
click at [598, 73] on button "15% Off" at bounding box center [568, 75] width 177 height 17
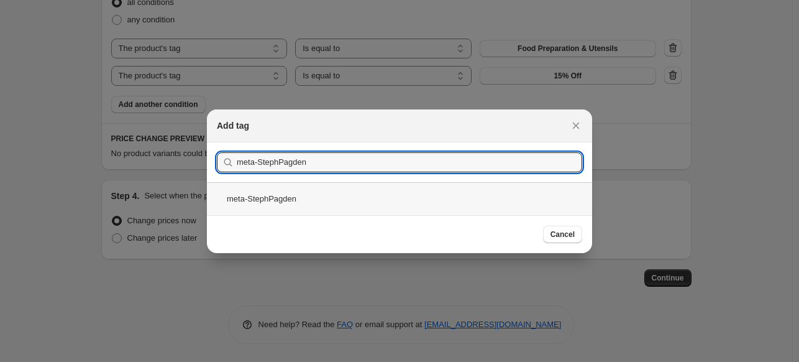
type input "meta-StephPagden"
click at [285, 201] on div "meta-StephPagden" at bounding box center [399, 198] width 385 height 33
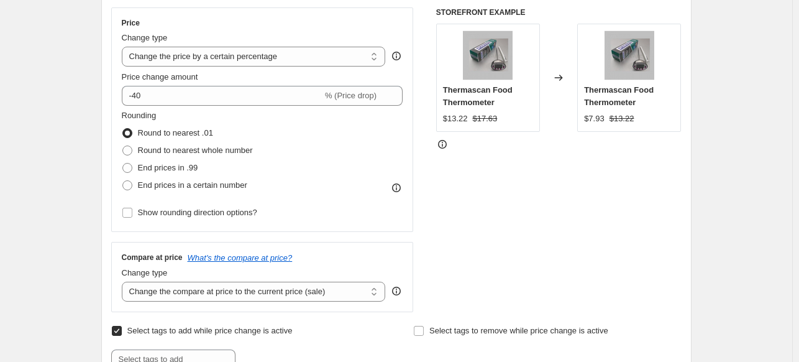
scroll to position [221, 0]
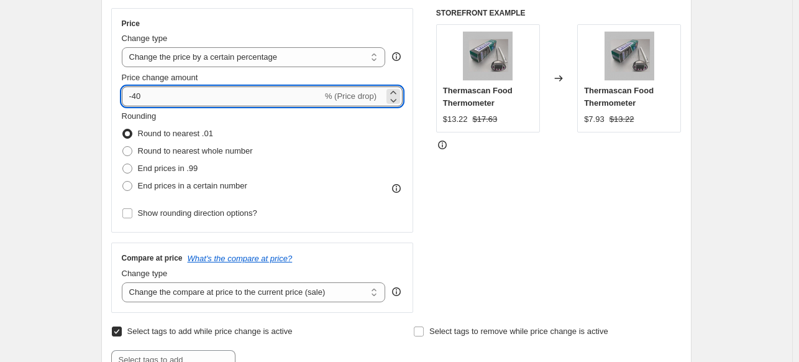
click at [190, 103] on input "-40" at bounding box center [222, 96] width 201 height 20
type input "-4"
type input "-25"
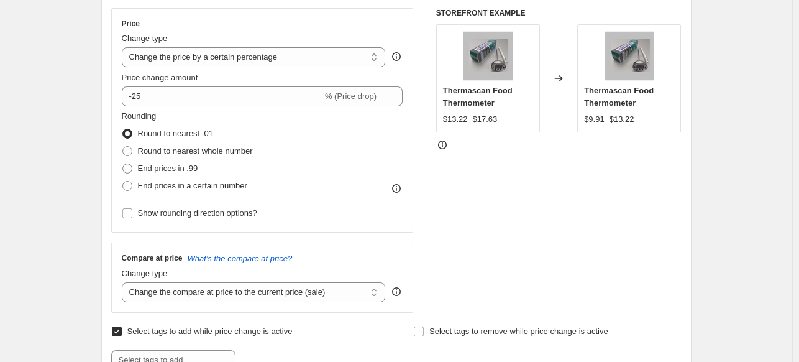
click at [592, 221] on div "STOREFRONT EXAMPLE Thermascan Food Thermometer $13.22 $17.63 Changed to Thermas…" at bounding box center [558, 160] width 245 height 305
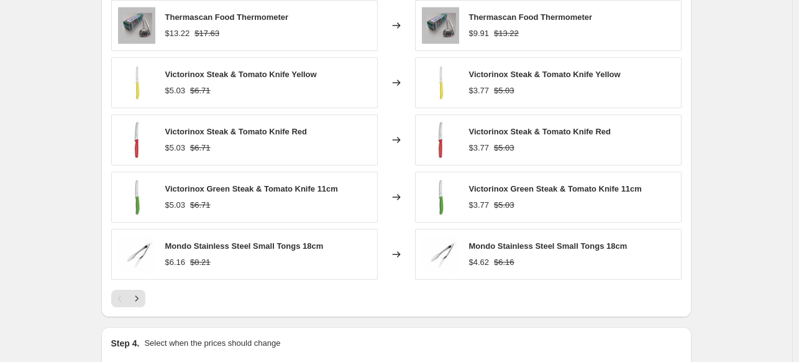
scroll to position [1032, 0]
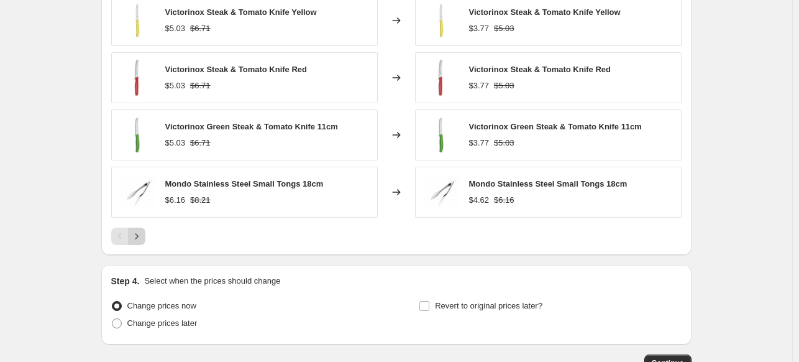
click at [139, 232] on icon "Next" at bounding box center [137, 236] width 12 height 12
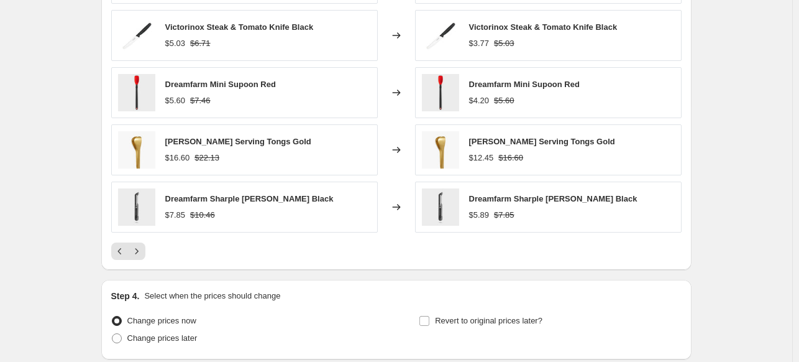
scroll to position [1022, 0]
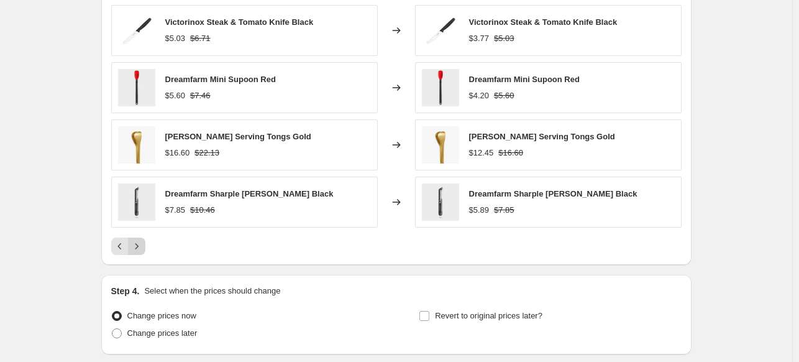
click at [138, 241] on icon "Next" at bounding box center [137, 246] width 12 height 12
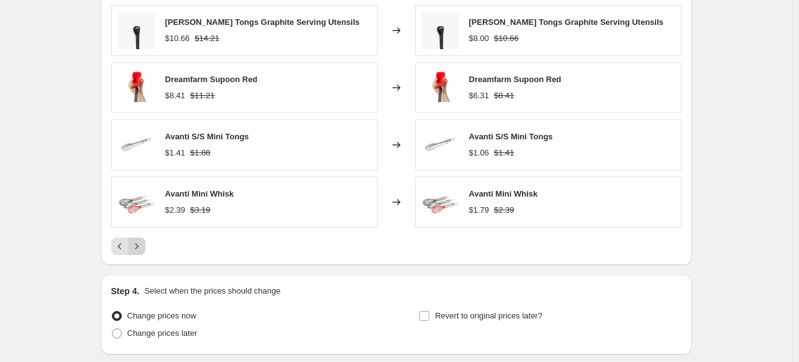
click at [140, 248] on icon "Next" at bounding box center [137, 246] width 12 height 12
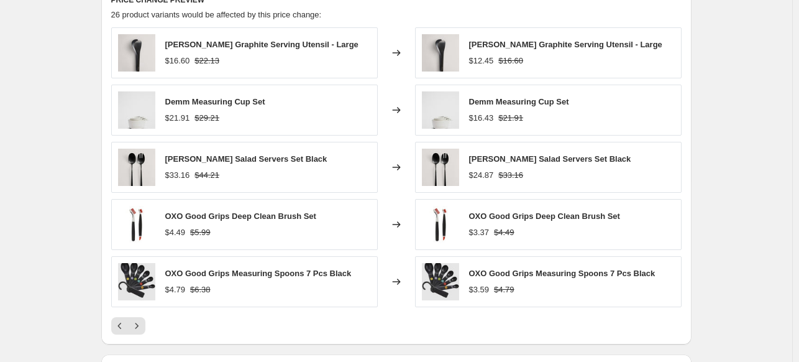
scroll to position [952, 0]
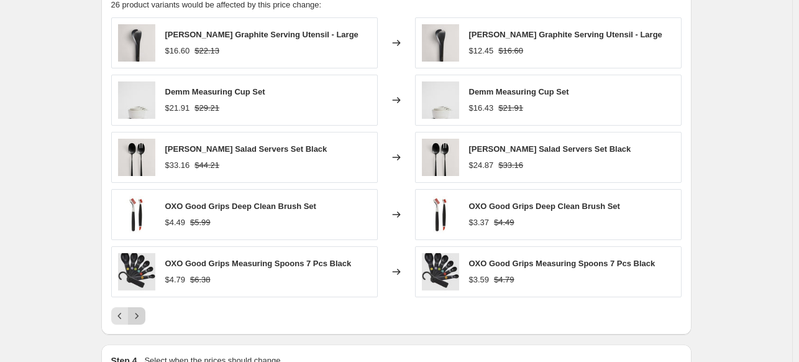
click at [137, 321] on button "Next" at bounding box center [136, 315] width 17 height 17
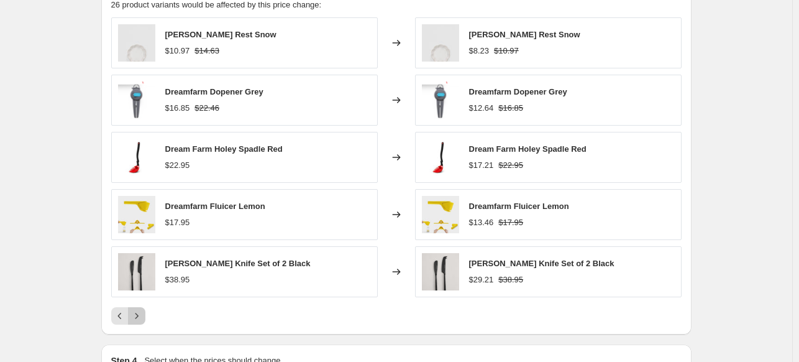
click at [142, 315] on icon "Next" at bounding box center [137, 316] width 12 height 12
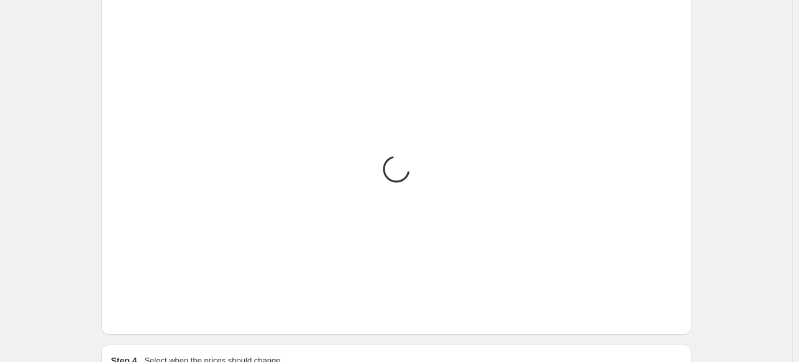
scroll to position [888, 0]
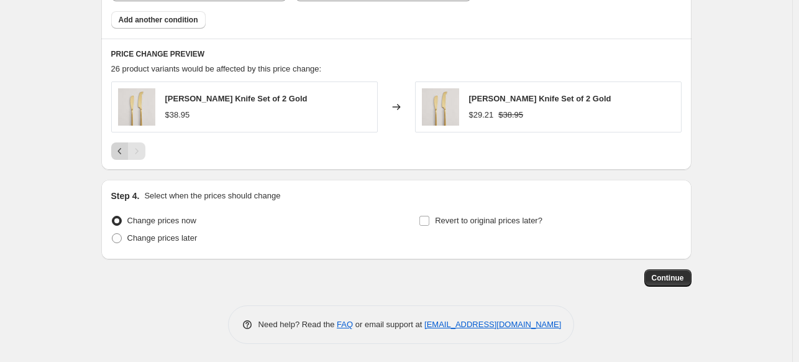
click at [119, 152] on icon "Previous" at bounding box center [120, 151] width 12 height 12
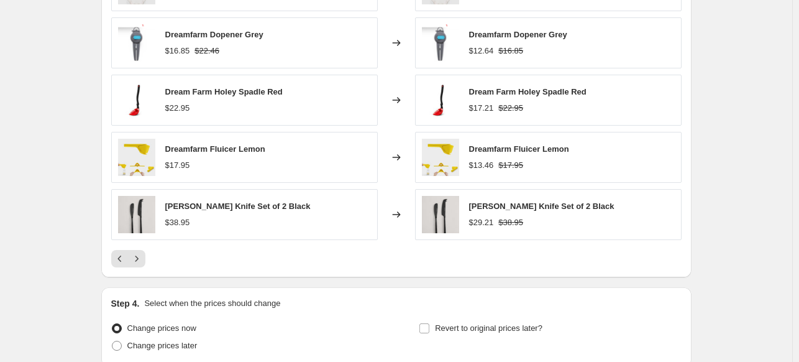
scroll to position [1015, 0]
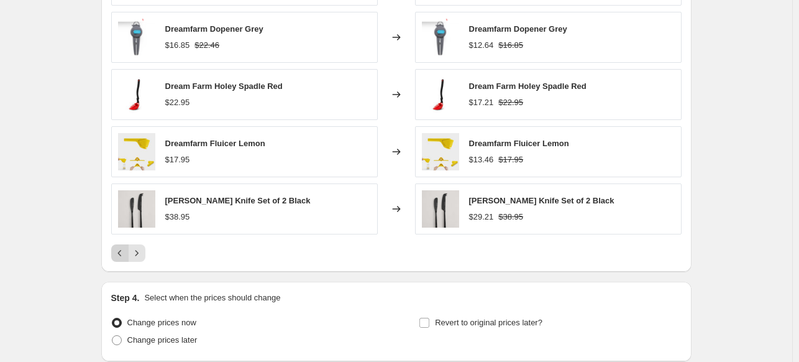
click at [121, 256] on icon "Previous" at bounding box center [120, 253] width 12 height 12
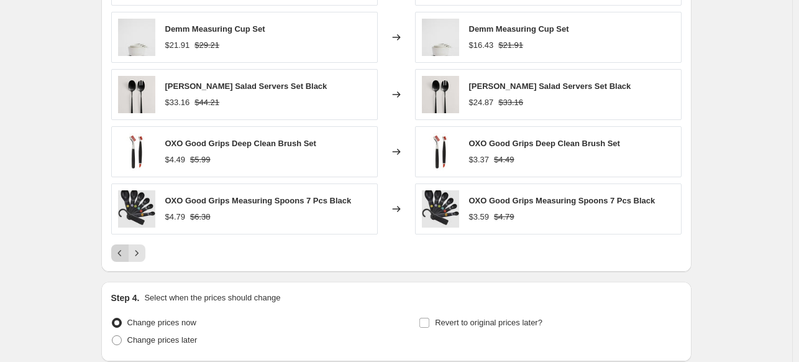
click at [116, 254] on icon "Previous" at bounding box center [120, 253] width 12 height 12
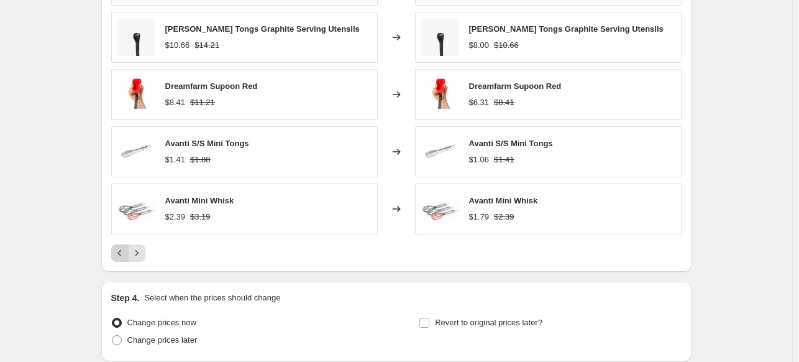
click at [120, 253] on icon "Previous" at bounding box center [120, 253] width 12 height 12
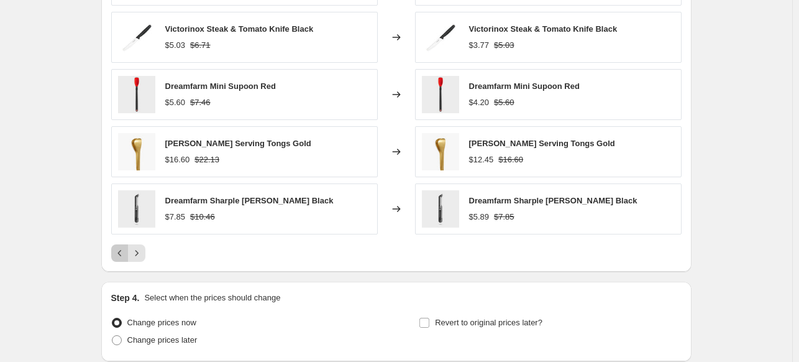
click at [121, 254] on icon "Previous" at bounding box center [120, 253] width 12 height 12
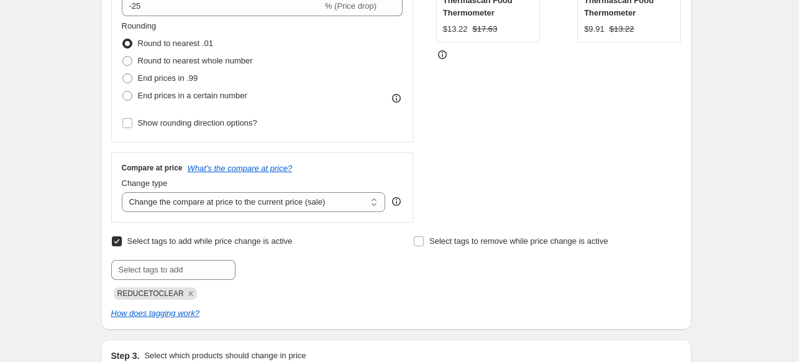
scroll to position [0, 0]
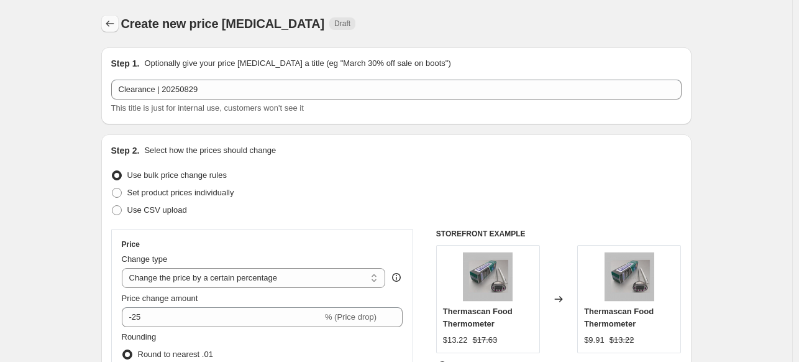
click at [107, 19] on icon "Price change jobs" at bounding box center [110, 23] width 12 height 12
